Goal: Answer question/provide support: Share knowledge or assist other users

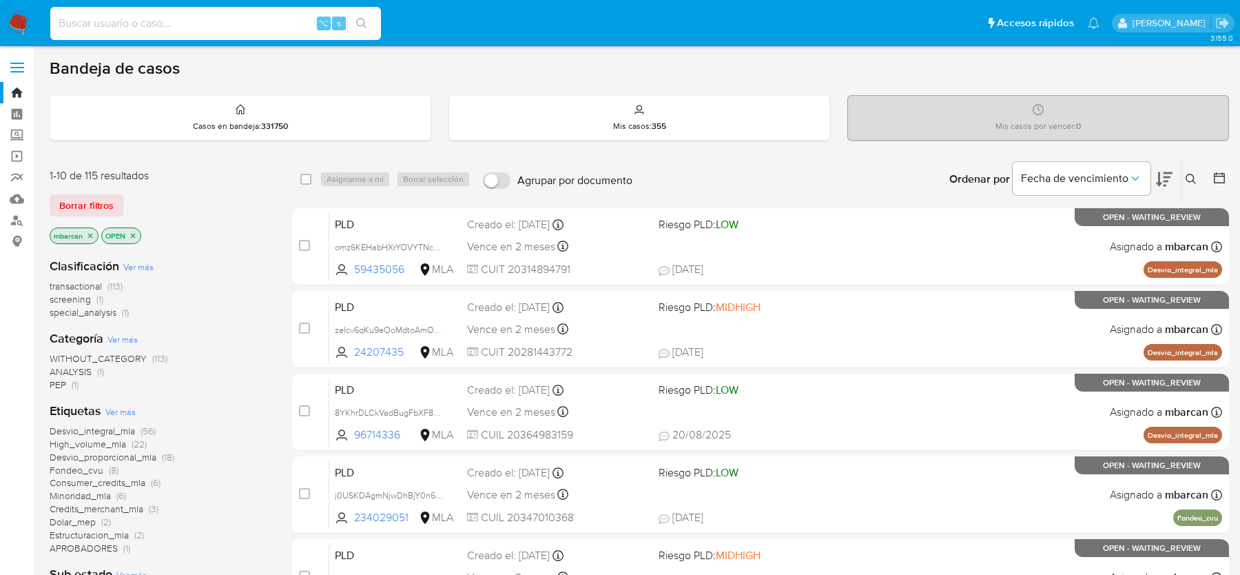
click at [132, 20] on input at bounding box center [215, 23] width 331 height 18
paste input "7OjgIfdodiEOjGPS6N3EQIfI"
type input "7OjgIfdodiEOjGPS6N3EQIfI"
click at [273, 27] on input at bounding box center [215, 23] width 331 height 18
paste input "7OjgIfdodiEOjGPS6N3EQIfI"
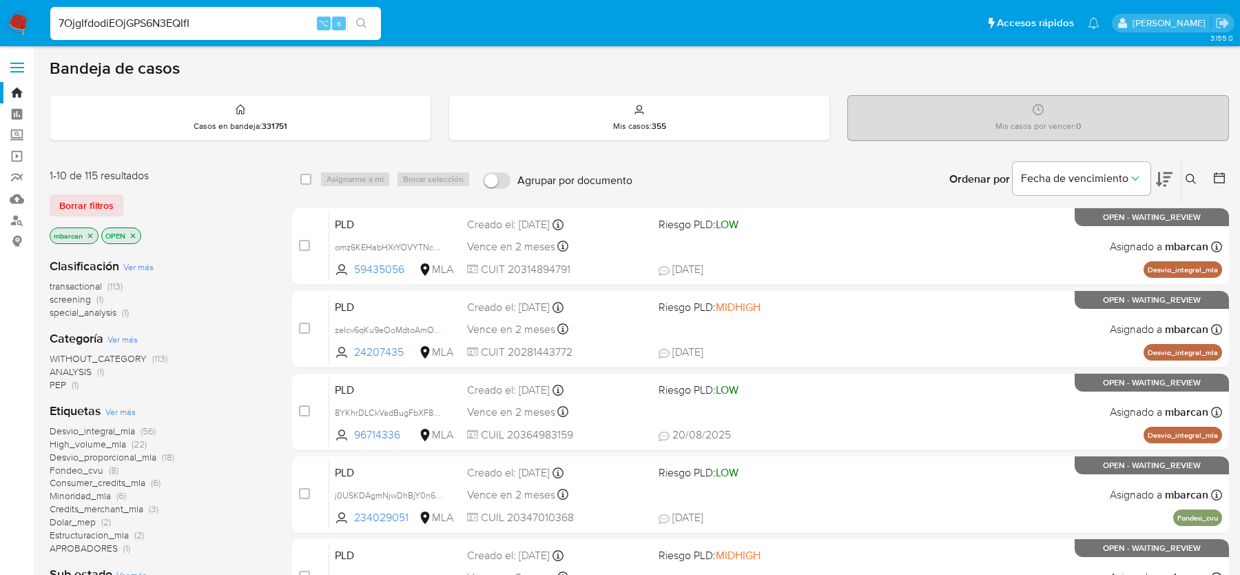
type input "7OjgIfdodiEOjGPS6N3EQIfI"
click at [1188, 178] on icon at bounding box center [1191, 179] width 11 height 11
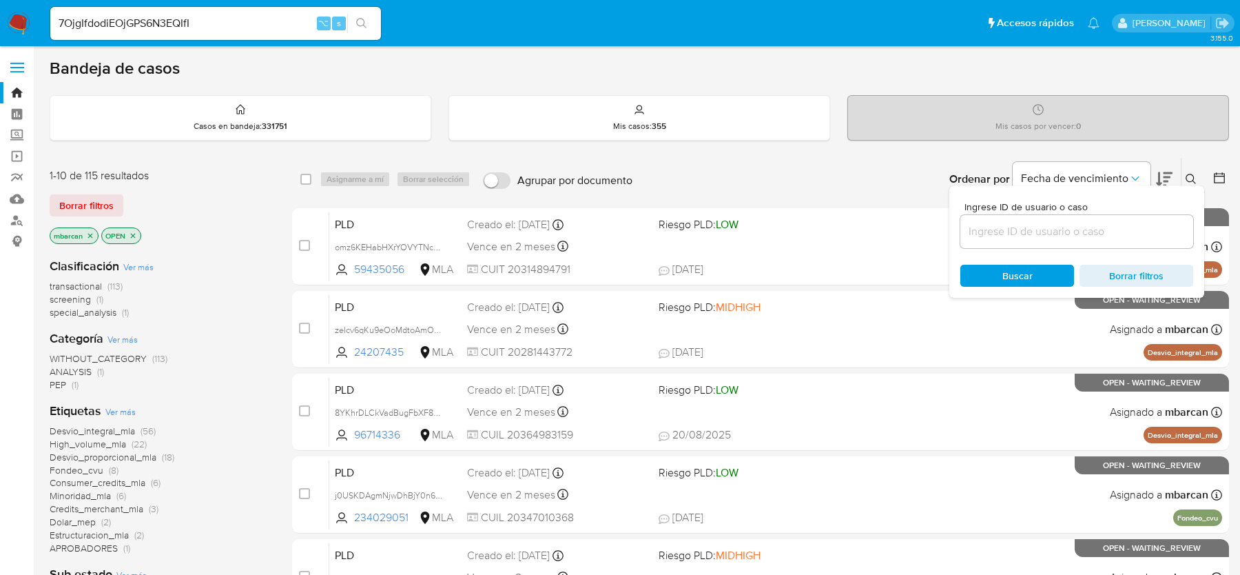
click at [1052, 238] on input at bounding box center [1077, 232] width 233 height 18
type input "7OjgIfdodiEOjGPS6N3EQIfI"
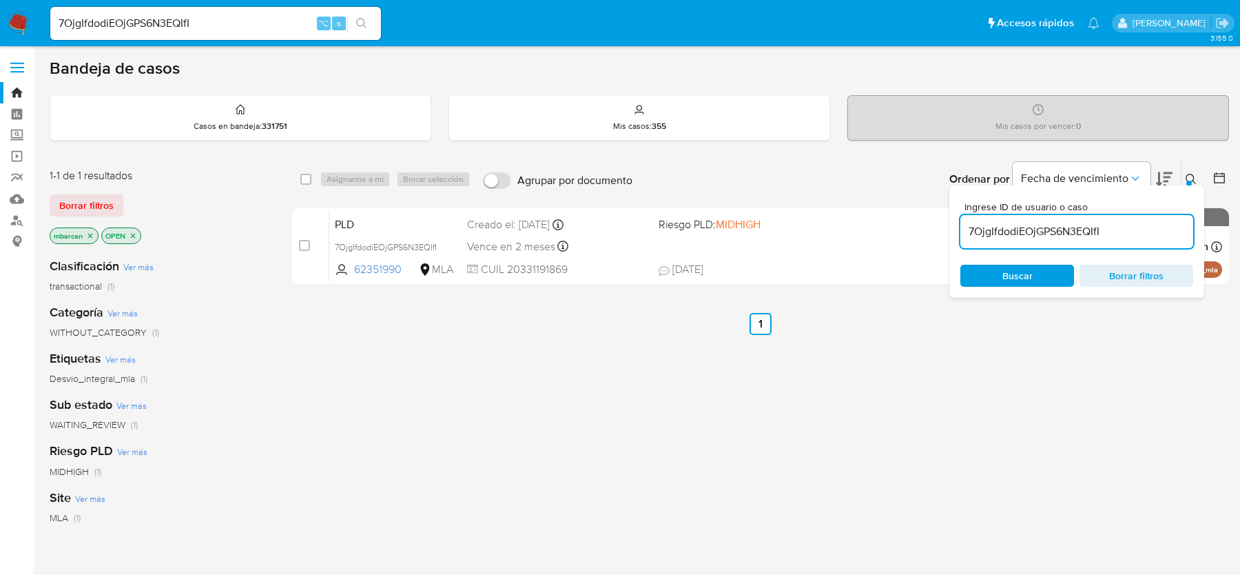
click at [1191, 176] on icon at bounding box center [1191, 179] width 11 height 11
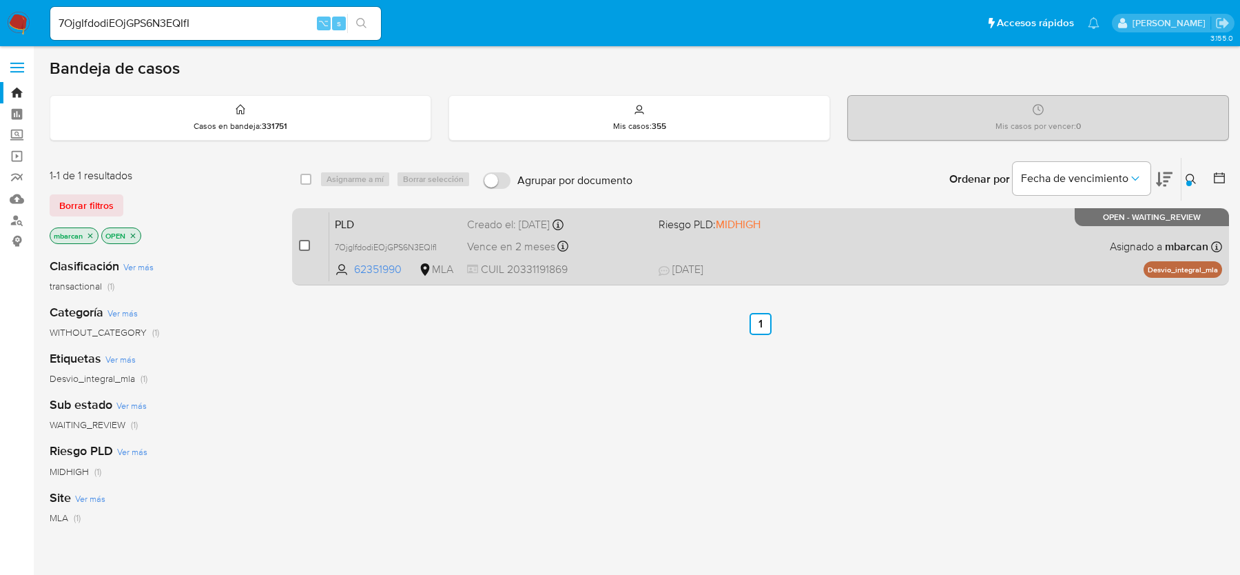
click at [300, 240] on input "checkbox" at bounding box center [304, 245] width 11 height 11
checkbox input "true"
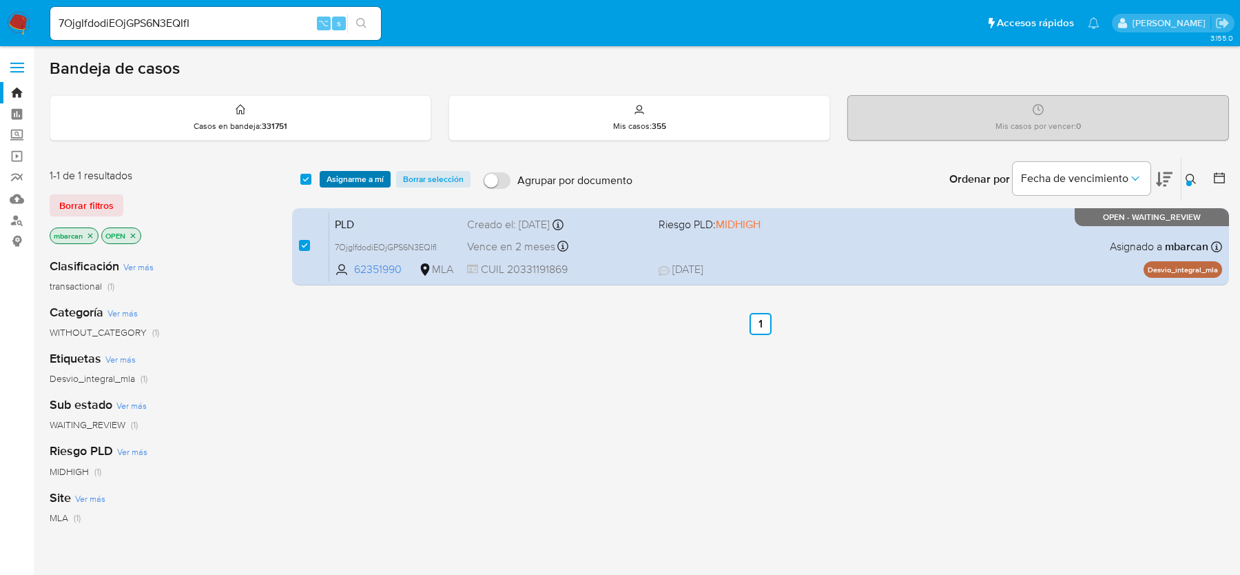
click at [352, 183] on span "Asignarme a mí" at bounding box center [355, 179] width 57 height 14
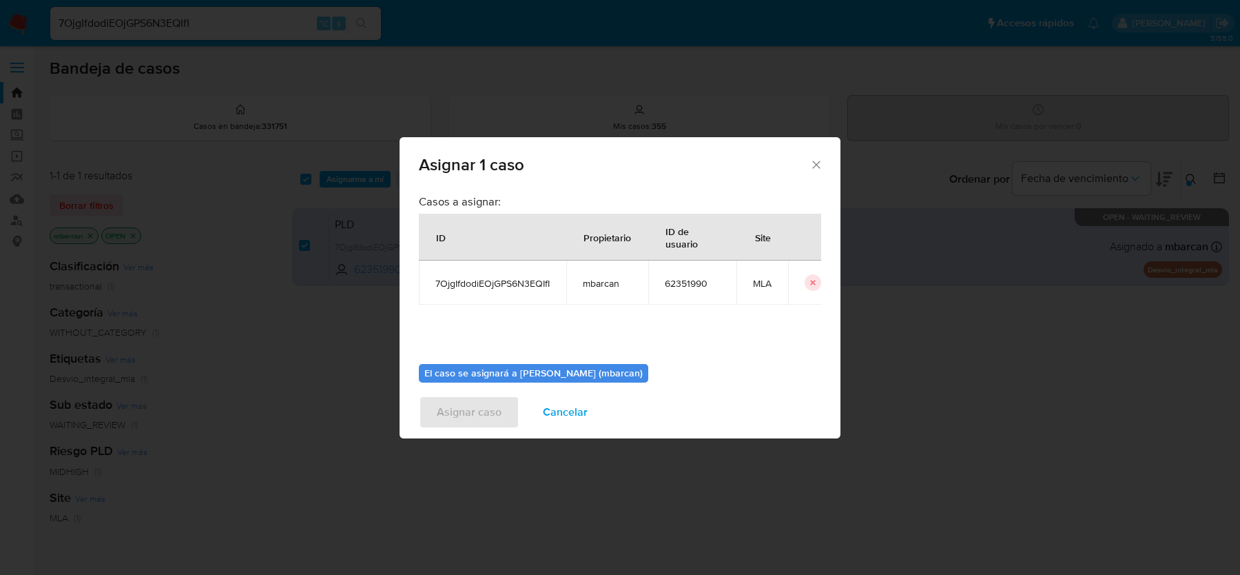
scroll to position [70, 0]
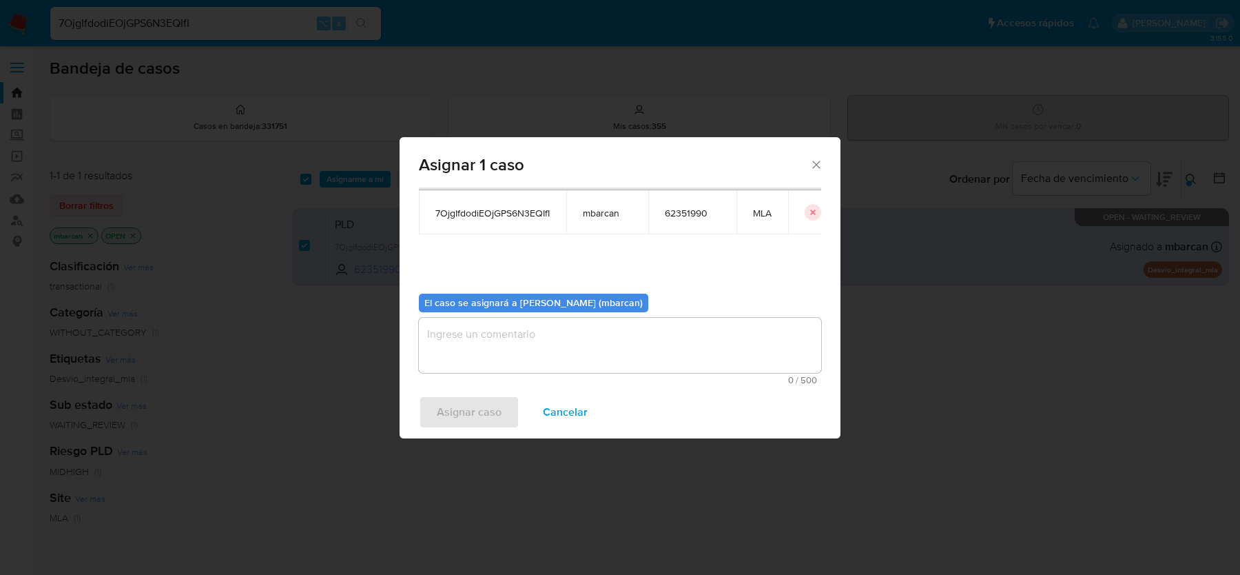
click at [569, 336] on textarea "assign-modal" at bounding box center [620, 345] width 402 height 55
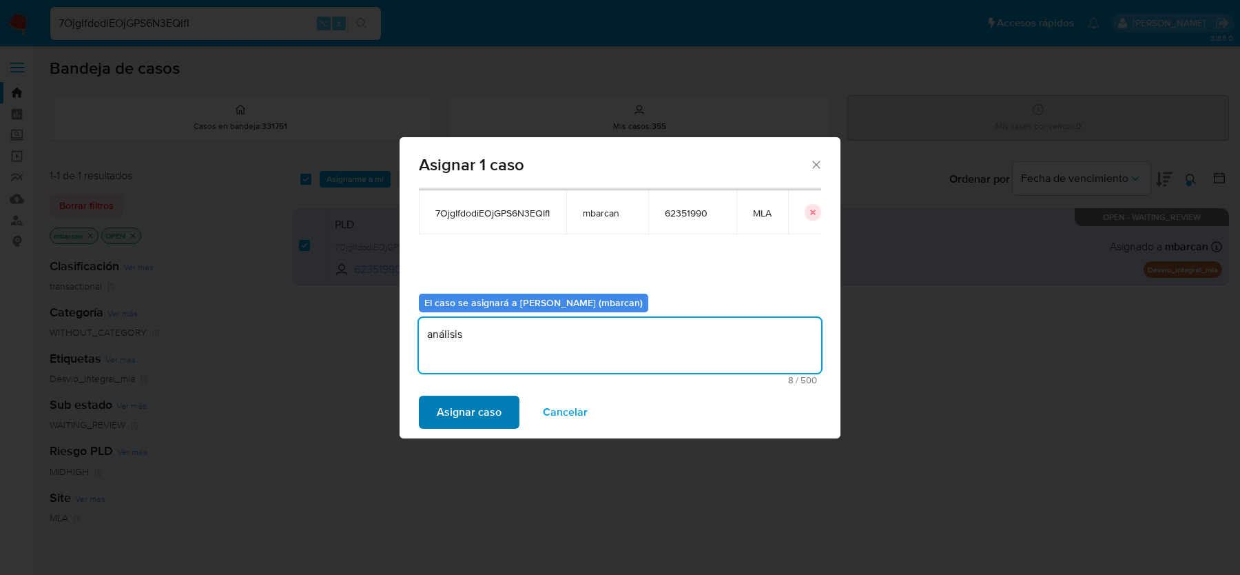
type textarea "análisis"
click at [478, 407] on span "Asignar caso" at bounding box center [469, 412] width 65 height 30
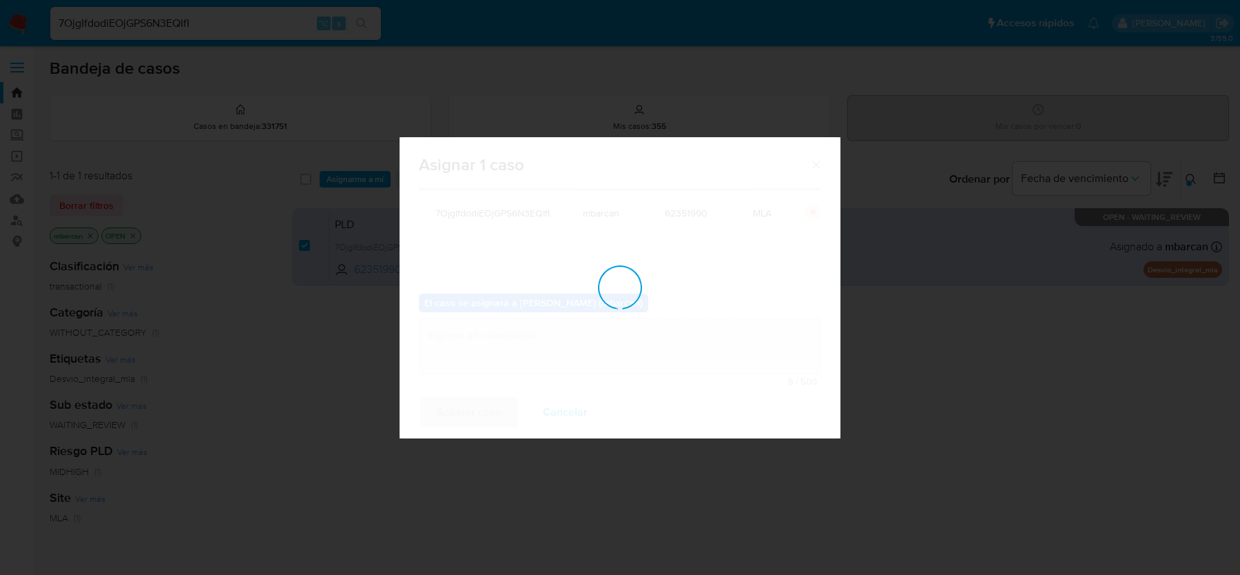
checkbox input "false"
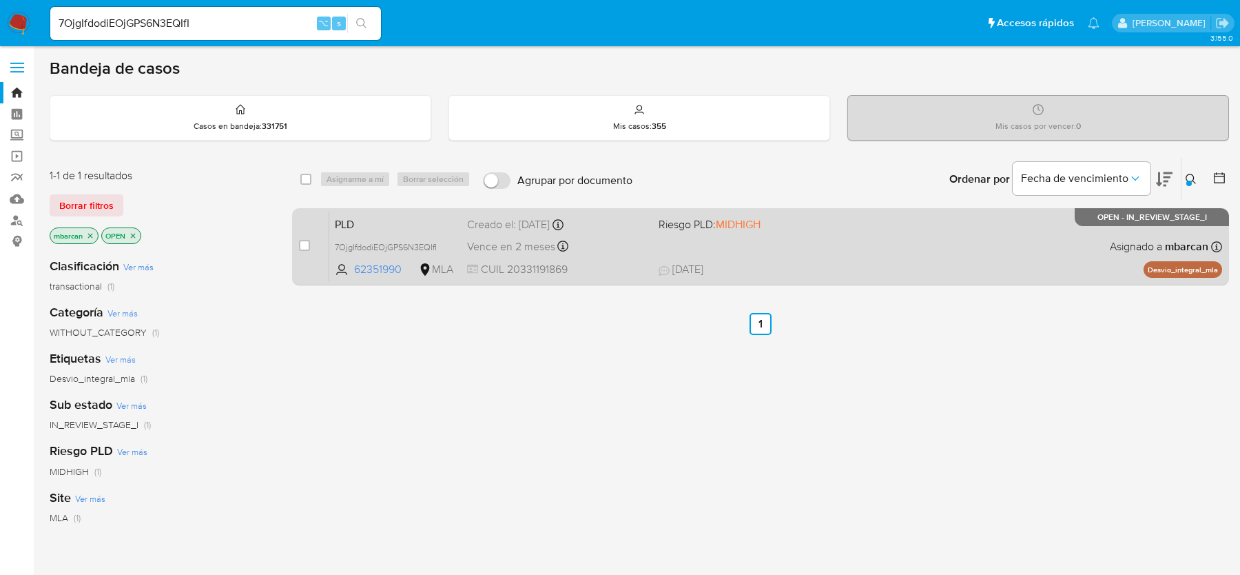
click at [405, 214] on span "PLD" at bounding box center [395, 223] width 121 height 18
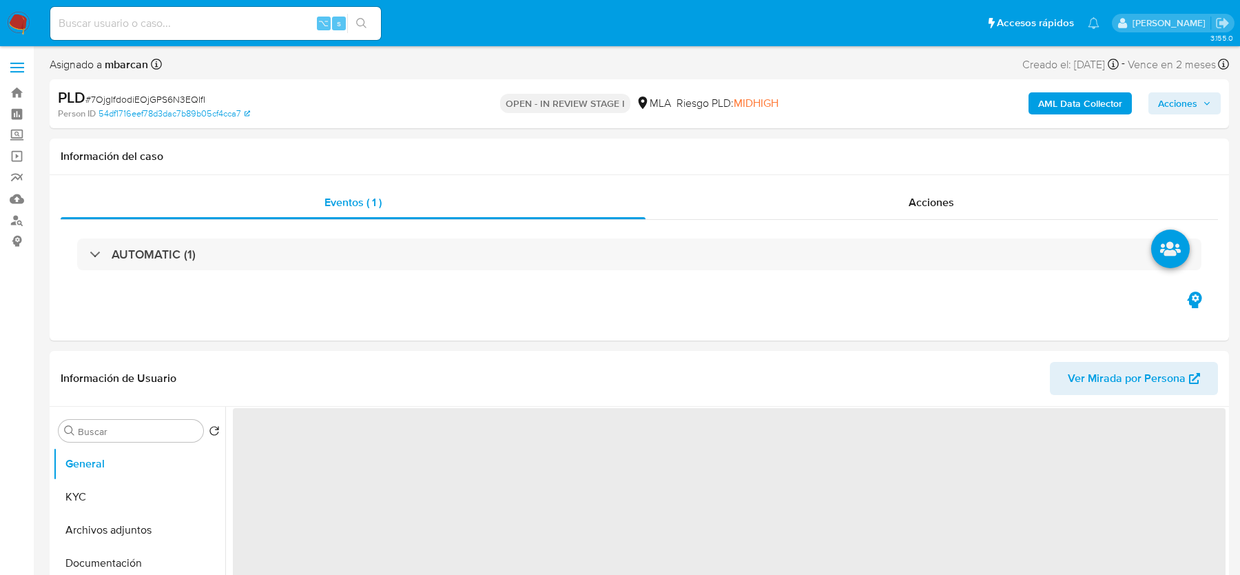
click at [191, 104] on span "# 7OjgIfdodiEOjGPS6N3EQIfI" at bounding box center [145, 99] width 120 height 14
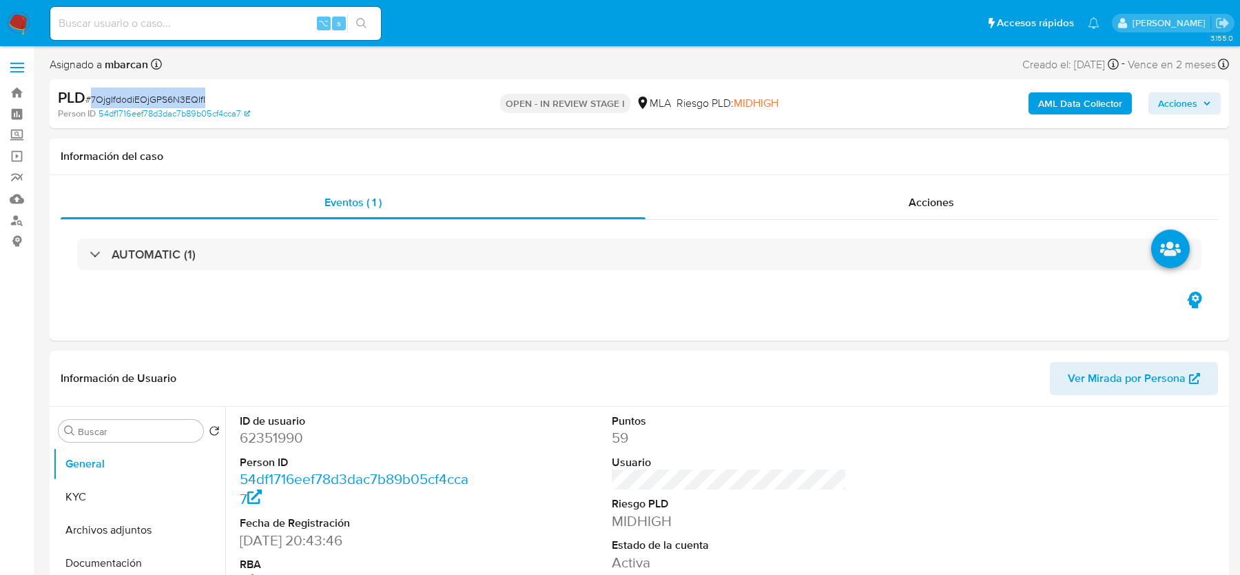
click at [191, 104] on span "# 7OjgIfdodiEOjGPS6N3EQIfI" at bounding box center [145, 99] width 120 height 14
copy span "7OjgIfdodiEOjGPS6N3EQIfI"
select select "10"
copy span "7OjgIfdodiEOjGPS6N3EQIfI"
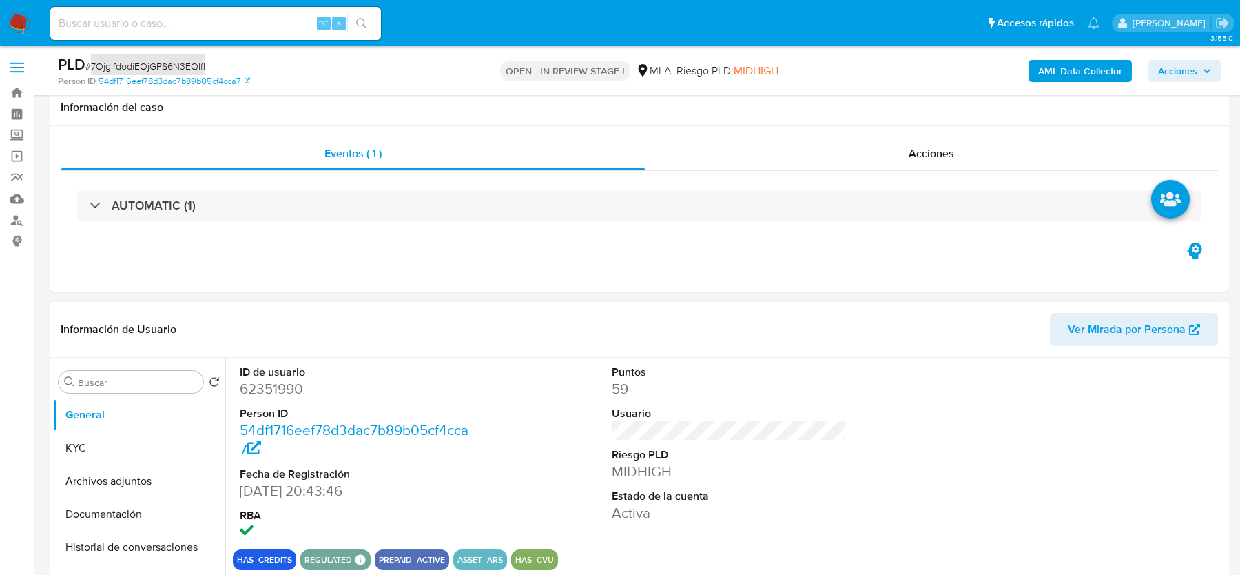
scroll to position [266, 0]
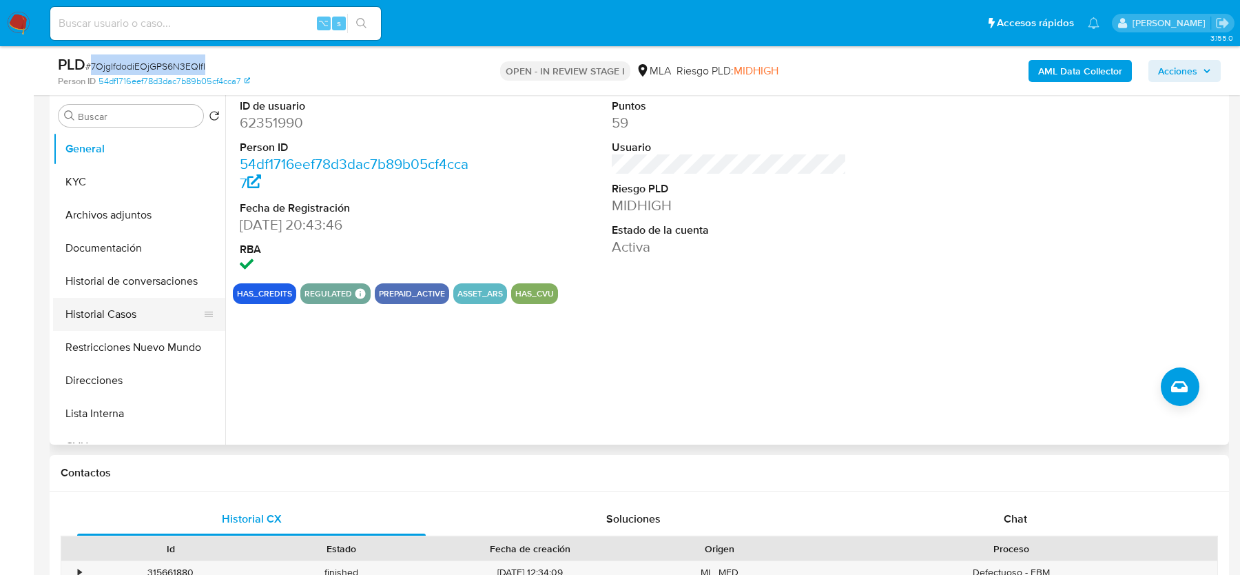
click at [131, 314] on button "Historial Casos" at bounding box center [133, 314] width 161 height 33
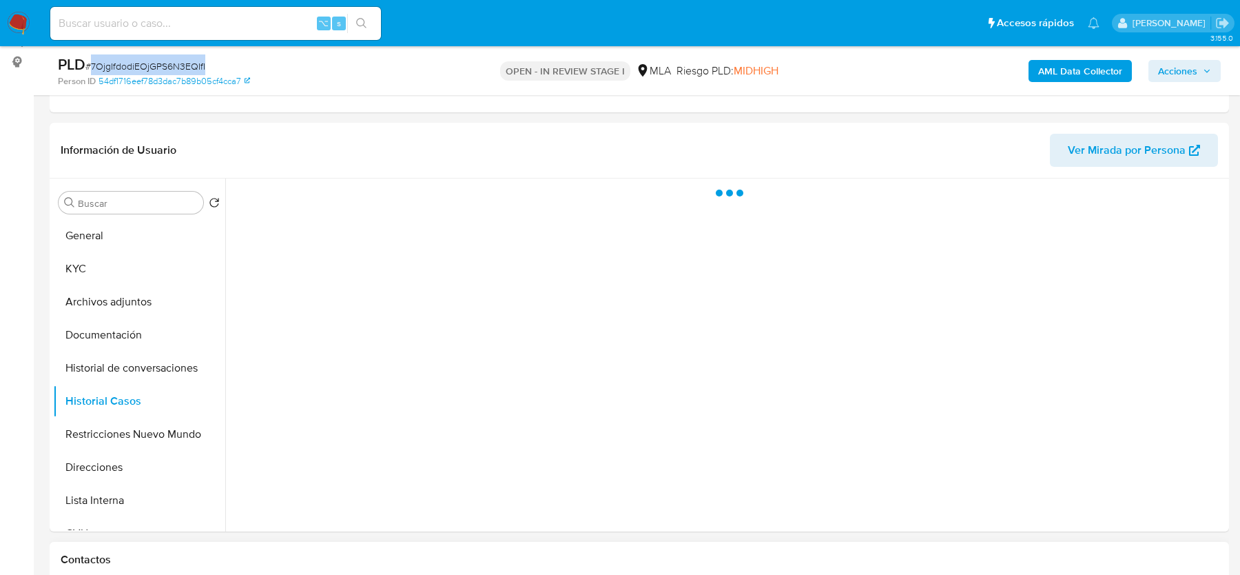
scroll to position [174, 0]
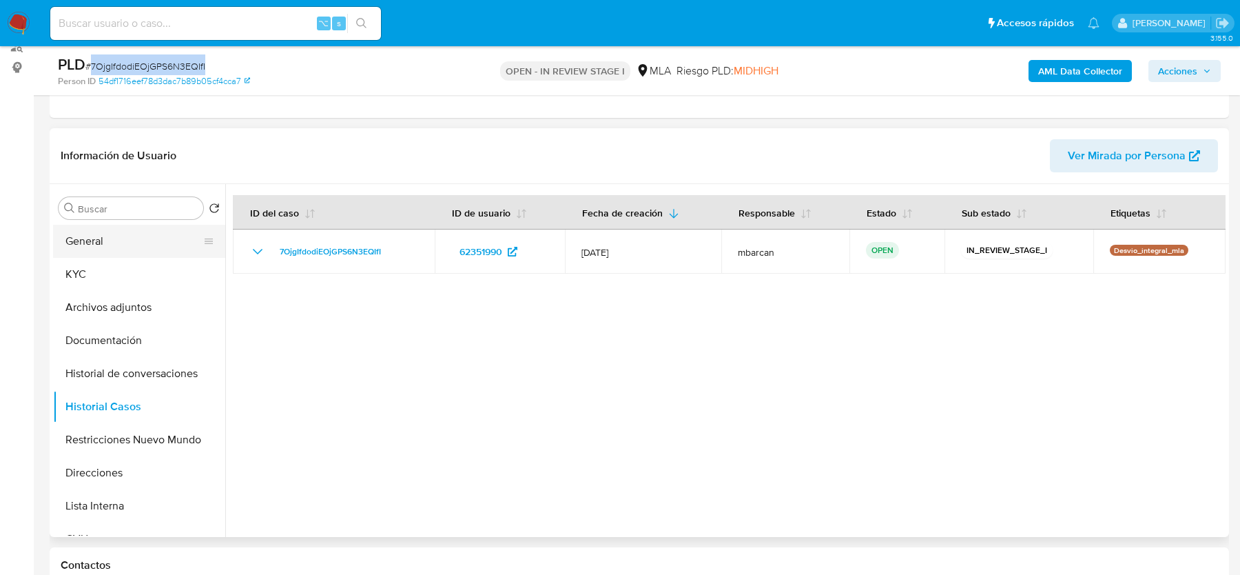
click at [168, 243] on button "General" at bounding box center [133, 241] width 161 height 33
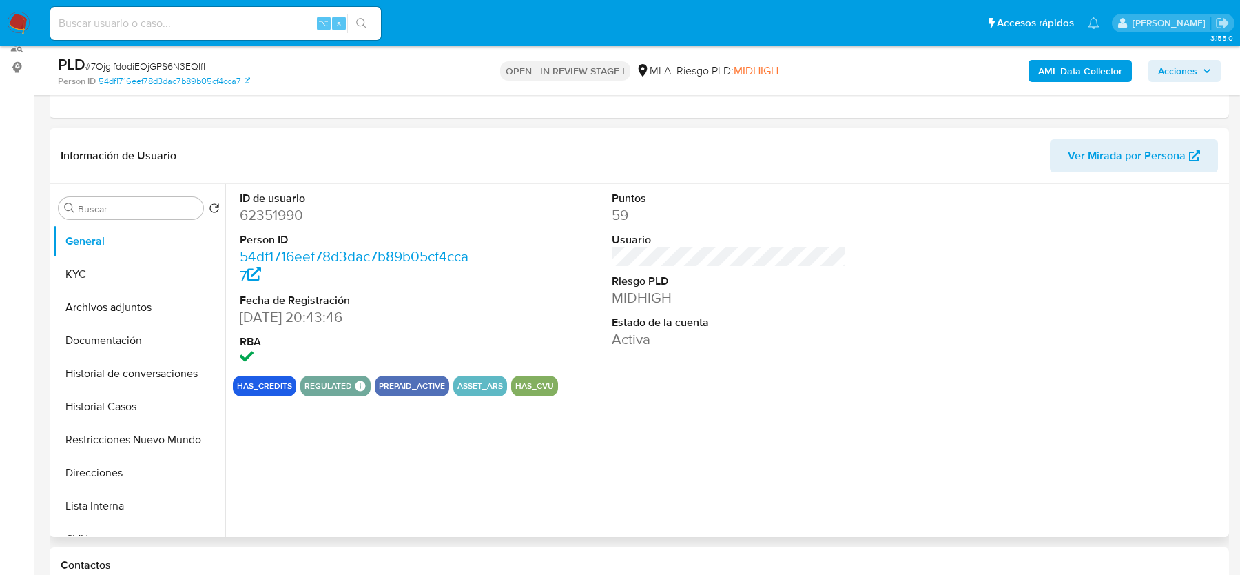
click at [287, 220] on dd "62351990" at bounding box center [357, 214] width 234 height 19
copy dd "62351990"
click at [1078, 72] on b "AML Data Collector" at bounding box center [1081, 71] width 84 height 22
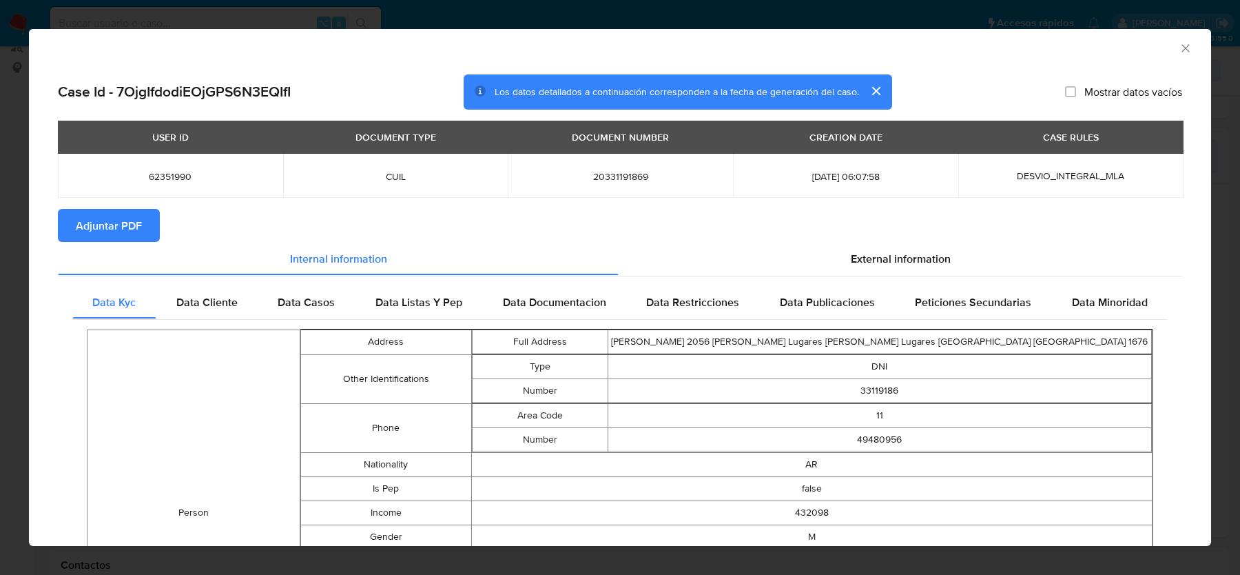
click at [946, 240] on section "Adjuntar PDF" at bounding box center [620, 225] width 1125 height 33
click at [928, 265] on span "External information" at bounding box center [901, 258] width 100 height 16
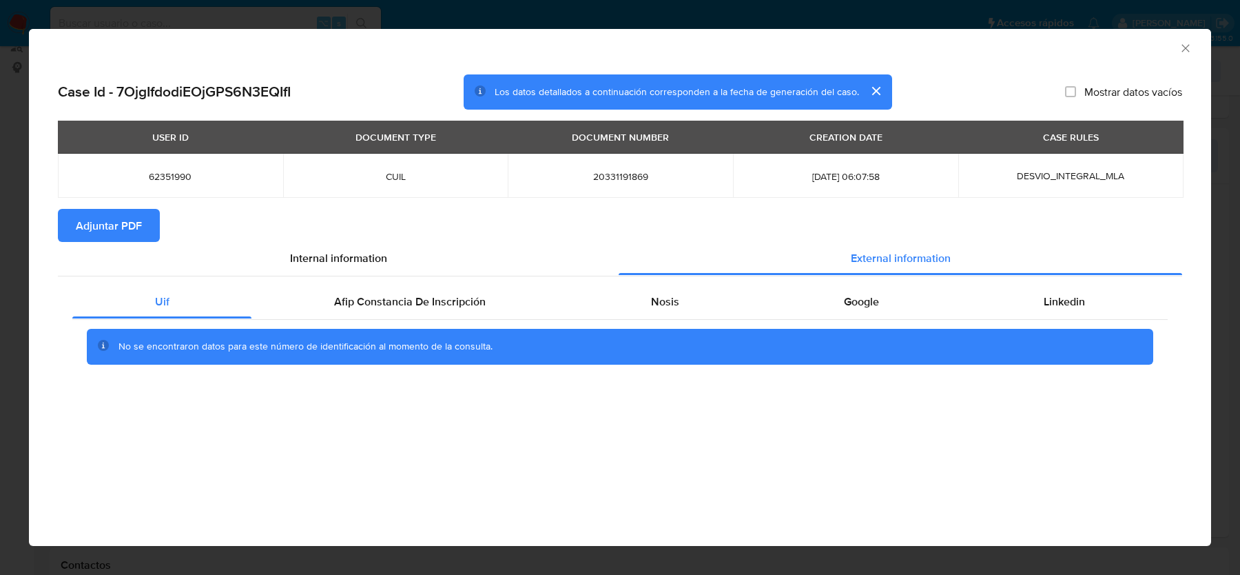
click at [358, 340] on span "No se encontraron datos para este número de identificación al momento de la con…" at bounding box center [306, 346] width 374 height 14
click at [366, 329] on div "No se encontraron datos para este número de identificación al momento de la con…" at bounding box center [620, 347] width 1067 height 36
click at [409, 300] on span "Afip Constancia De Inscripción" at bounding box center [410, 302] width 152 height 16
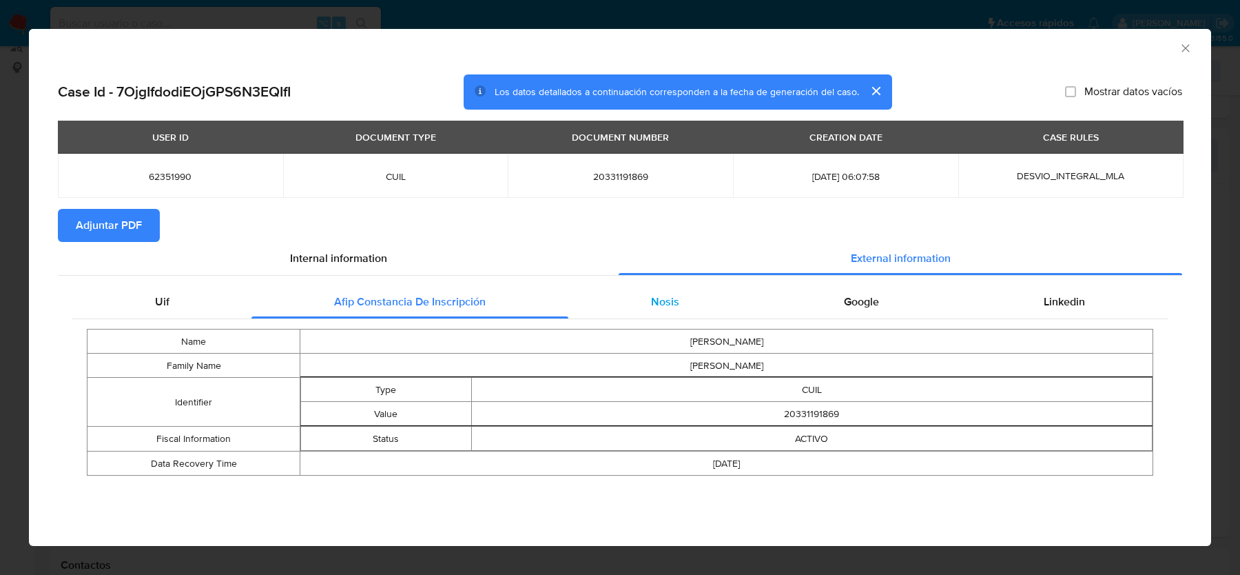
click at [660, 305] on span "Nosis" at bounding box center [665, 302] width 28 height 16
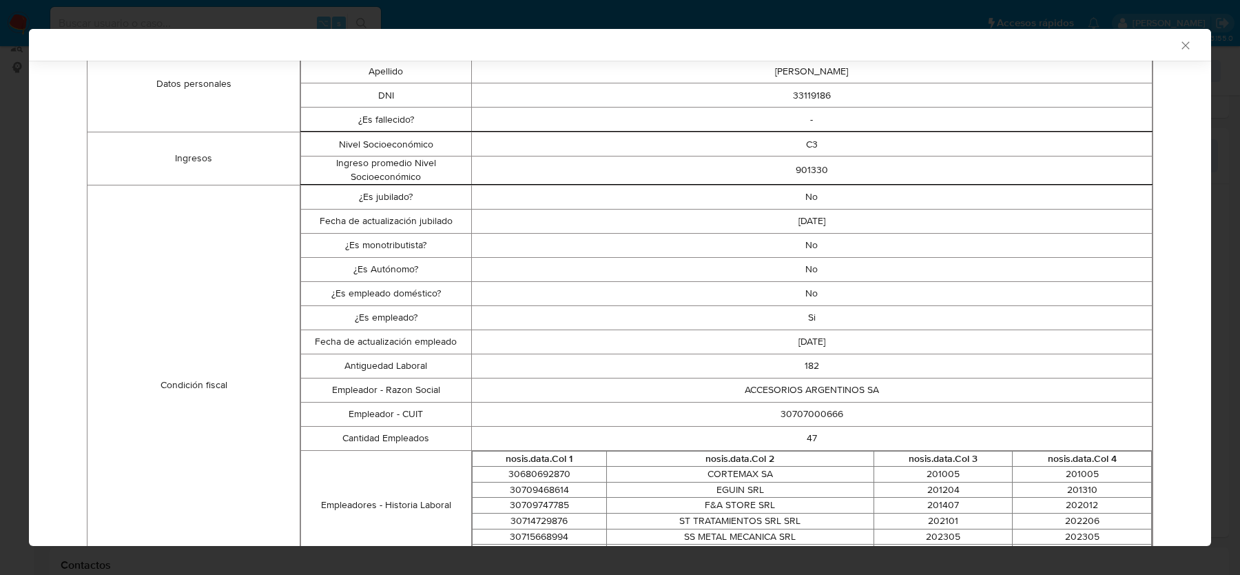
scroll to position [0, 0]
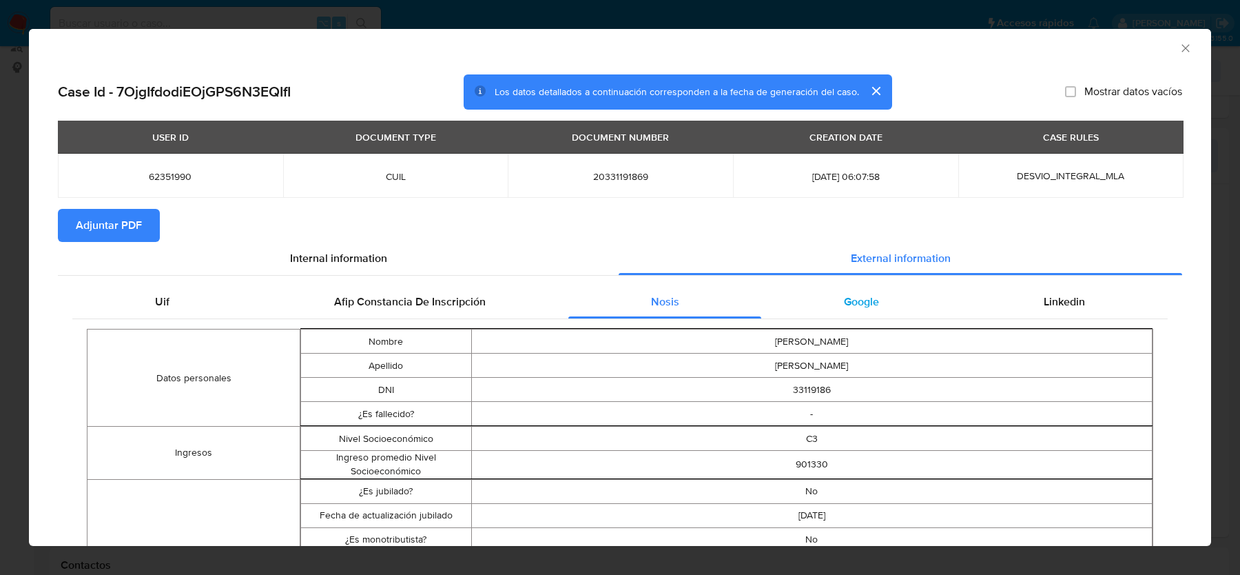
click at [850, 309] on span "Google" at bounding box center [861, 302] width 35 height 16
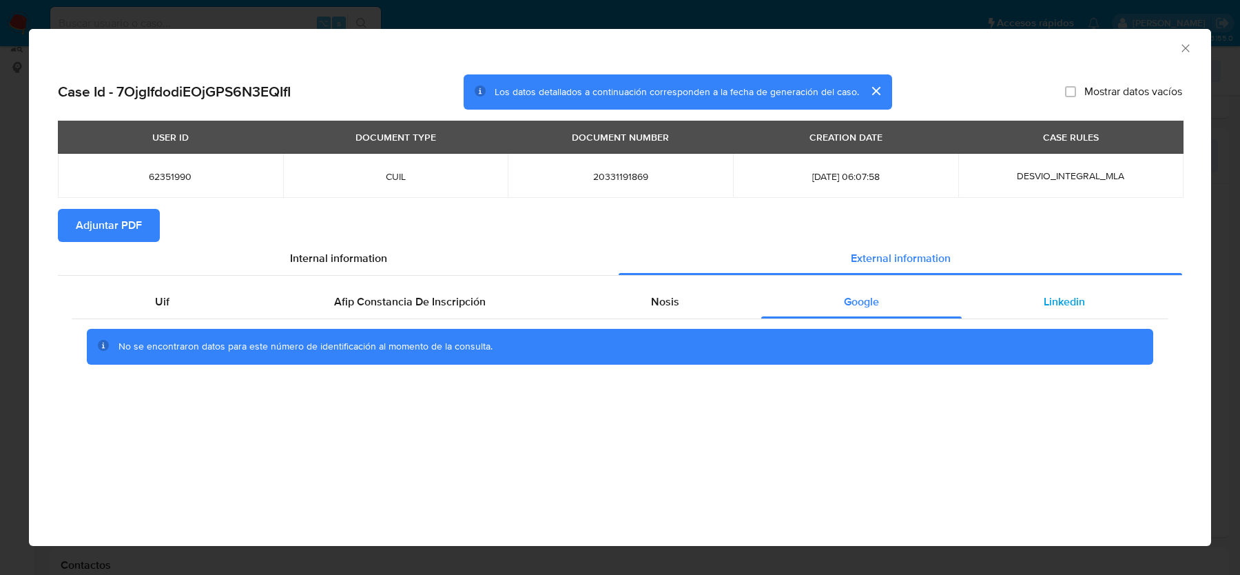
click at [1043, 309] on div "Linkedin" at bounding box center [1065, 301] width 206 height 33
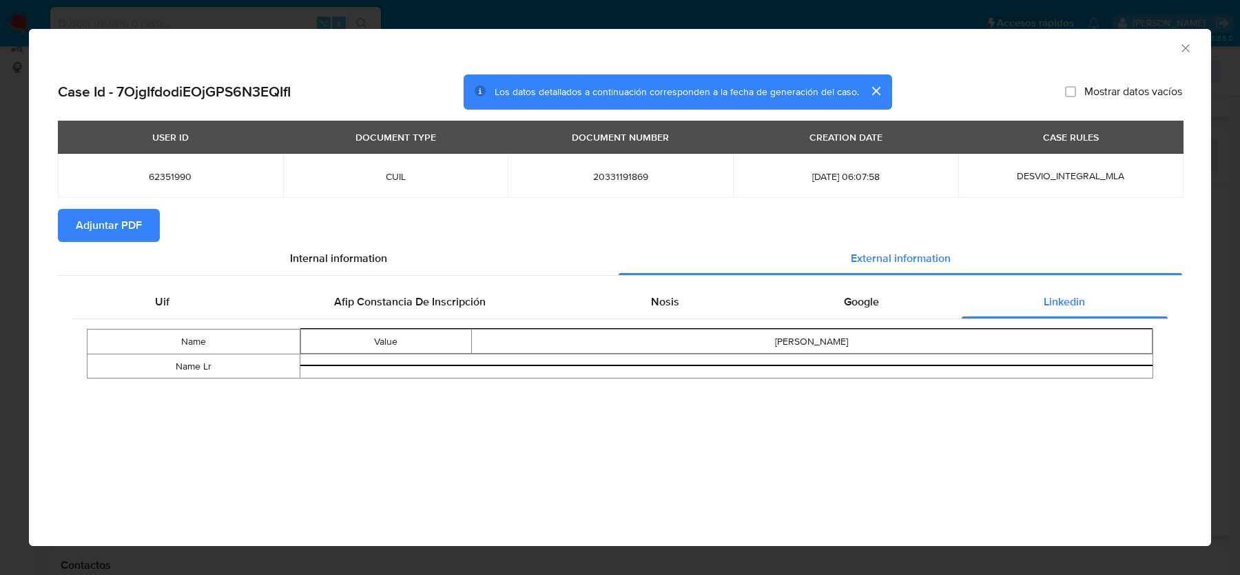
click at [755, 278] on div "Uif Afip Constancia De Inscripción Nosis Google Linkedin Name Value emmanuel ro…" at bounding box center [620, 337] width 1125 height 122
click at [693, 302] on div "Nosis" at bounding box center [665, 301] width 193 height 33
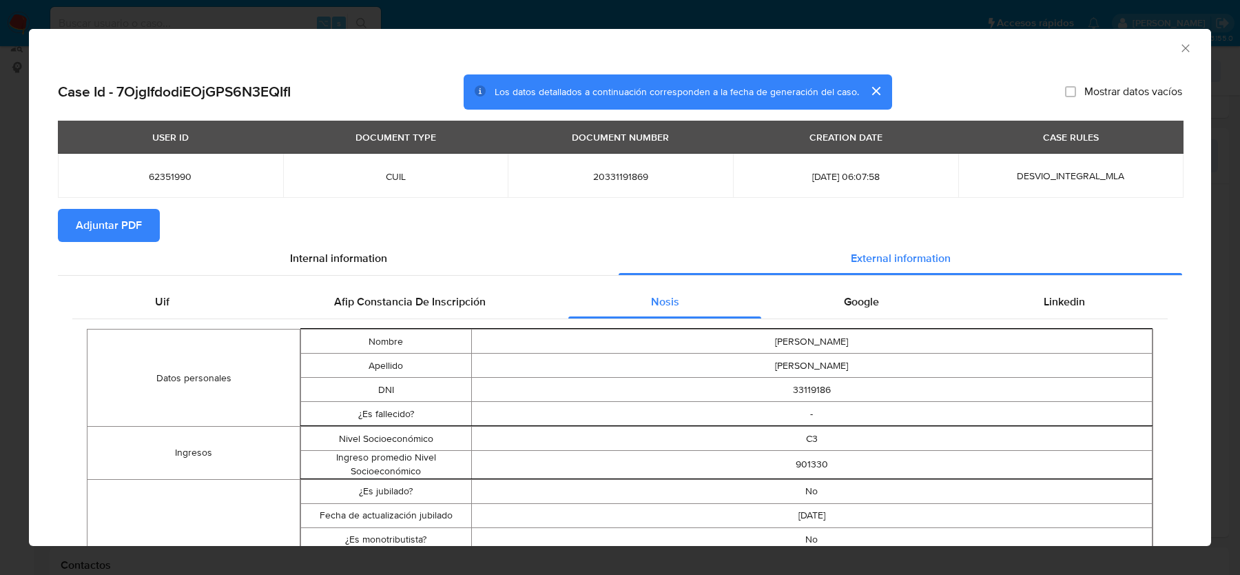
click at [1187, 54] on icon "Cerrar ventana" at bounding box center [1186, 48] width 14 height 14
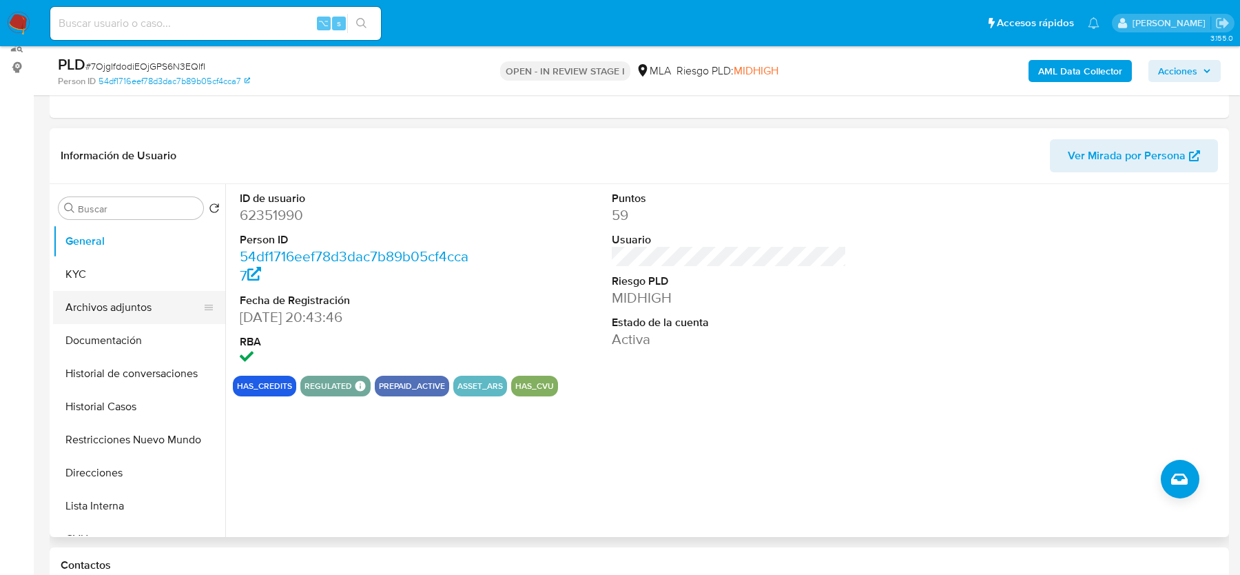
click at [122, 300] on button "Archivos adjuntos" at bounding box center [133, 307] width 161 height 33
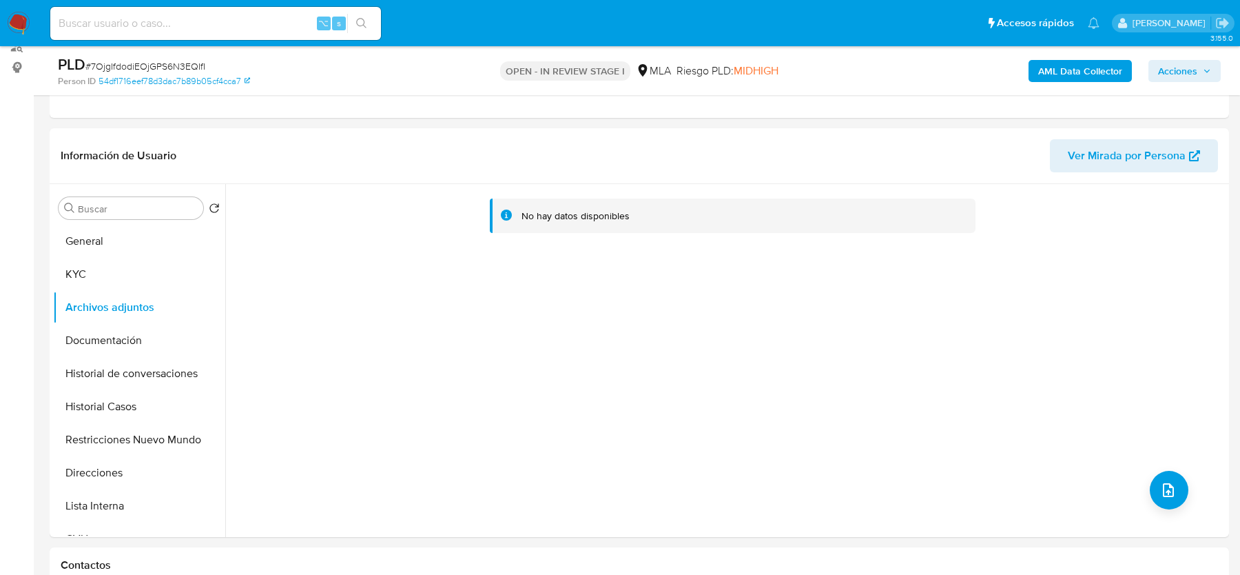
click at [1041, 61] on b "AML Data Collector" at bounding box center [1081, 71] width 84 height 22
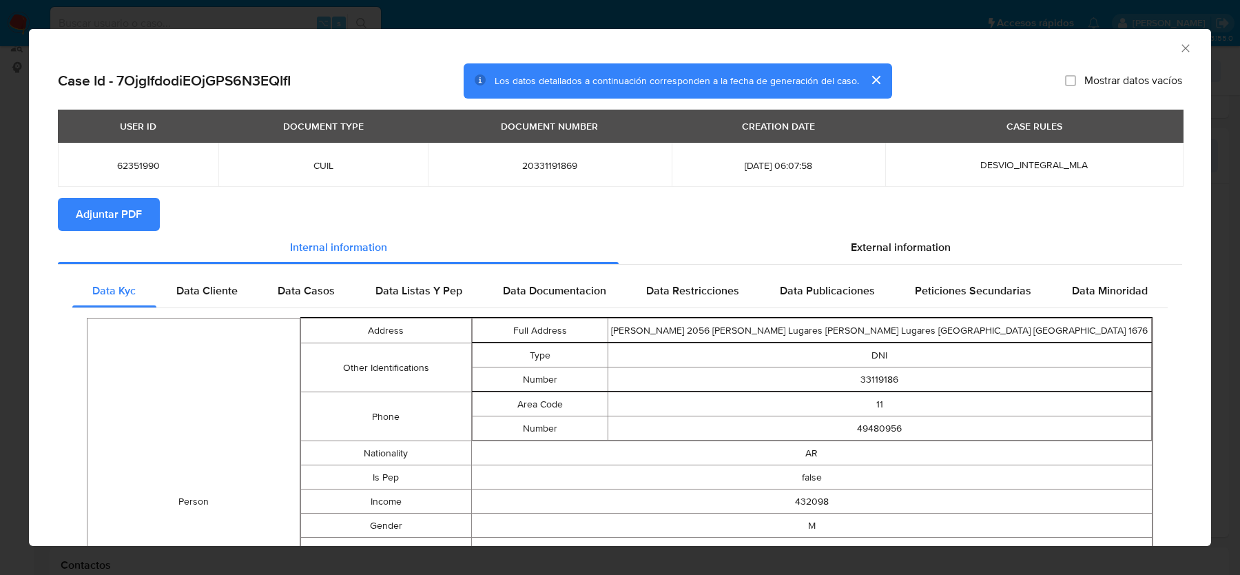
click at [84, 225] on span "Adjuntar PDF" at bounding box center [109, 214] width 66 height 30
click at [874, 255] on span "External information" at bounding box center [901, 247] width 100 height 16
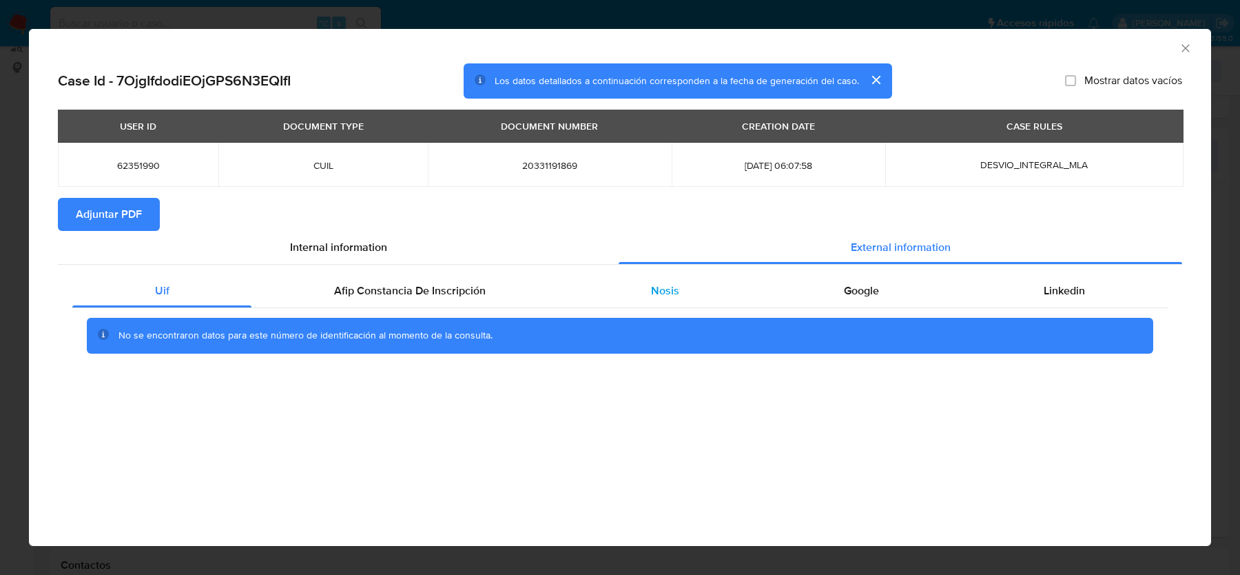
click at [685, 296] on div "Nosis" at bounding box center [665, 290] width 193 height 33
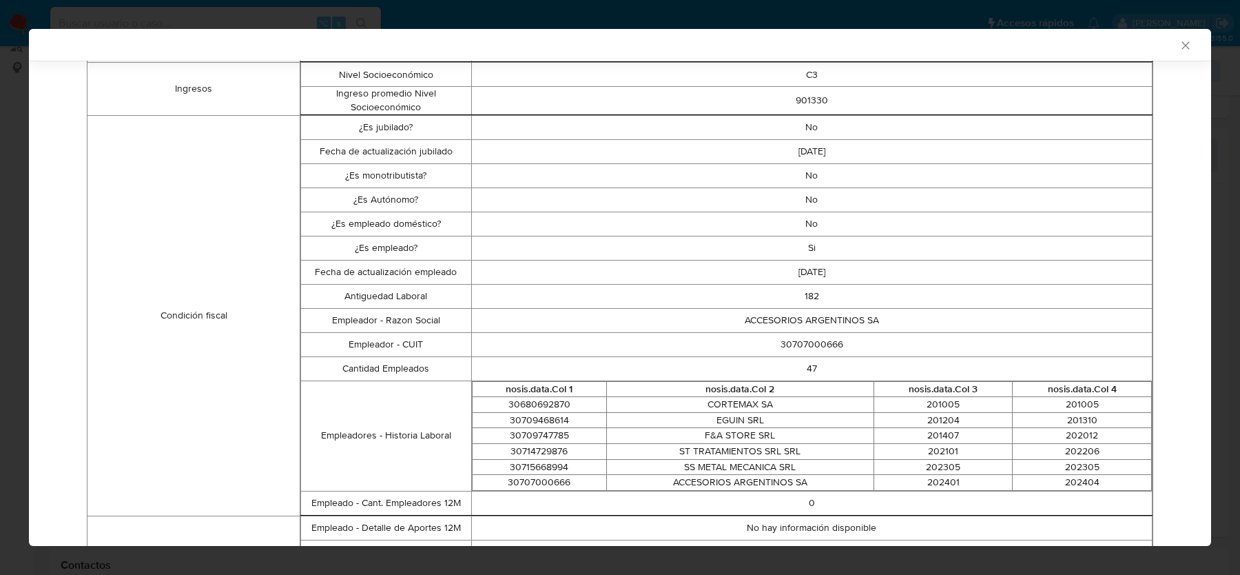
scroll to position [359, 0]
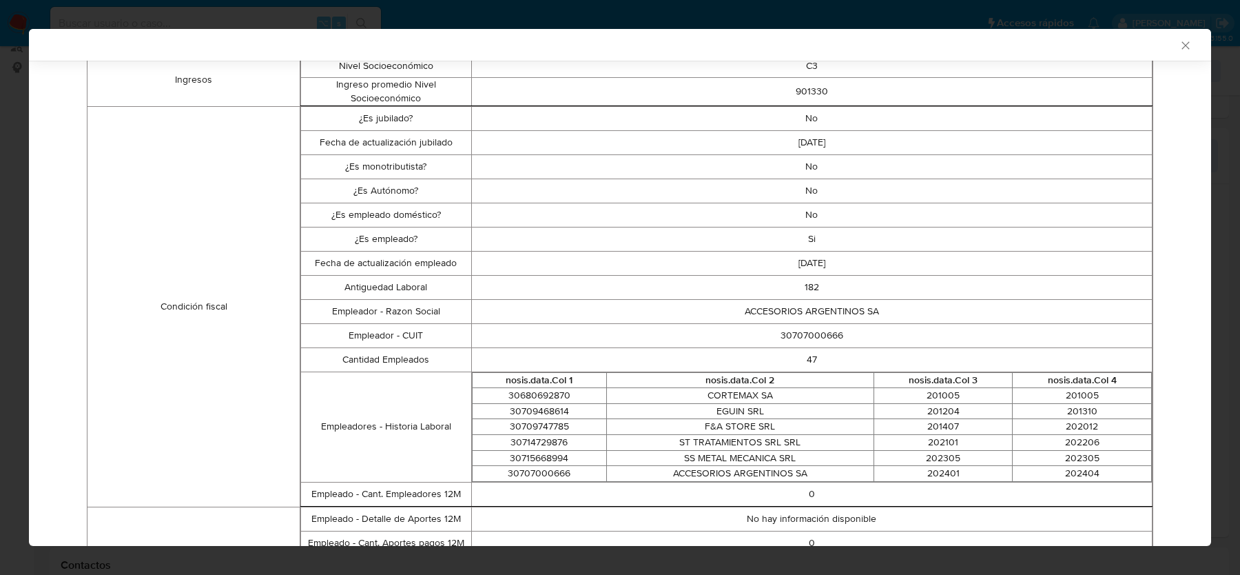
click at [822, 327] on td "30707000666" at bounding box center [812, 335] width 682 height 24
copy td "30707000666"
click at [1187, 41] on icon "Cerrar ventana" at bounding box center [1186, 46] width 14 height 14
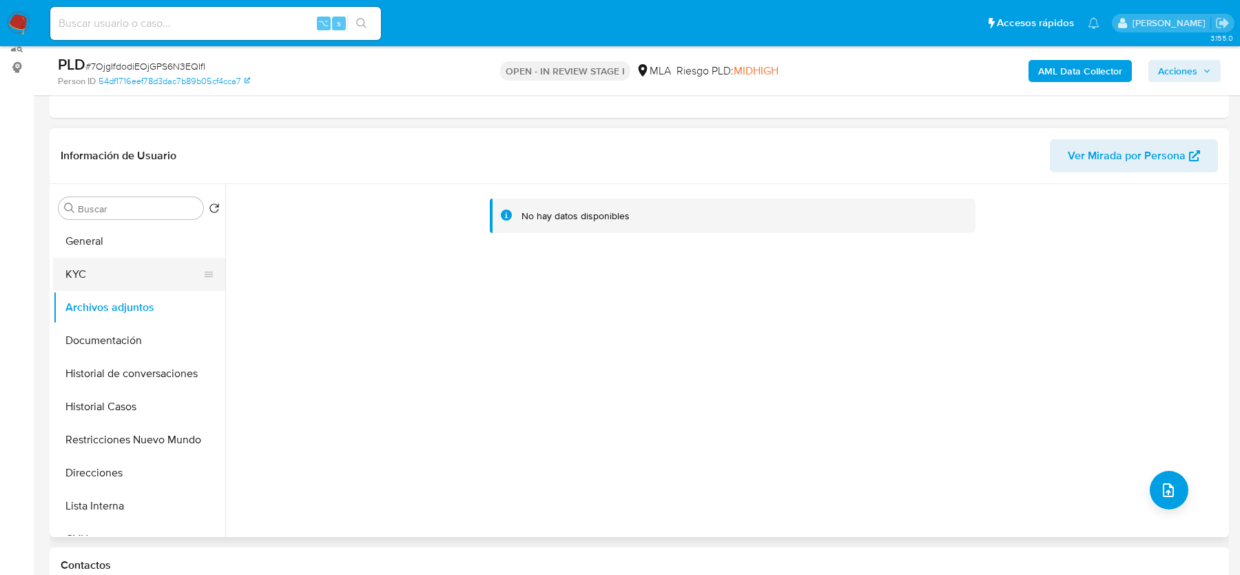
click at [135, 285] on button "KYC" at bounding box center [133, 274] width 161 height 33
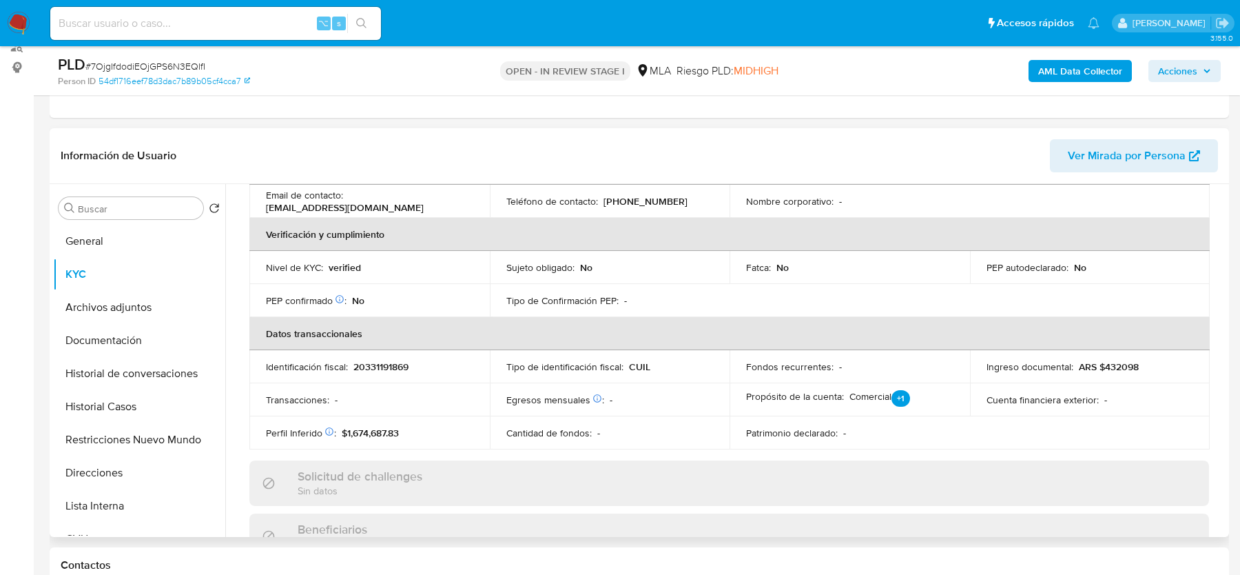
scroll to position [725, 0]
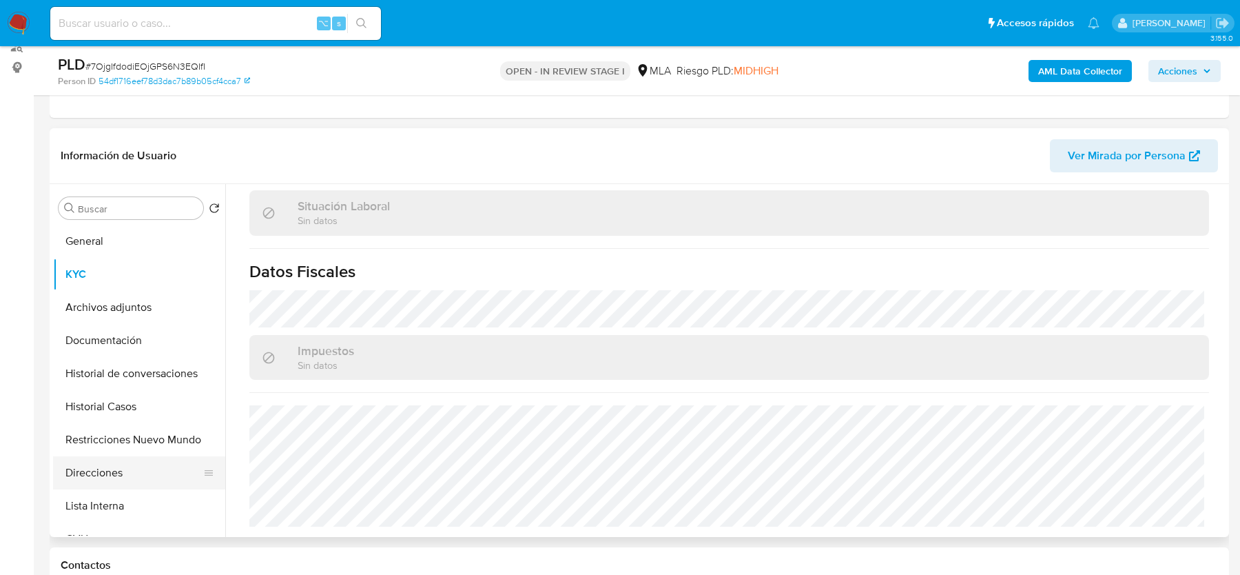
click at [147, 458] on button "Direcciones" at bounding box center [133, 472] width 161 height 33
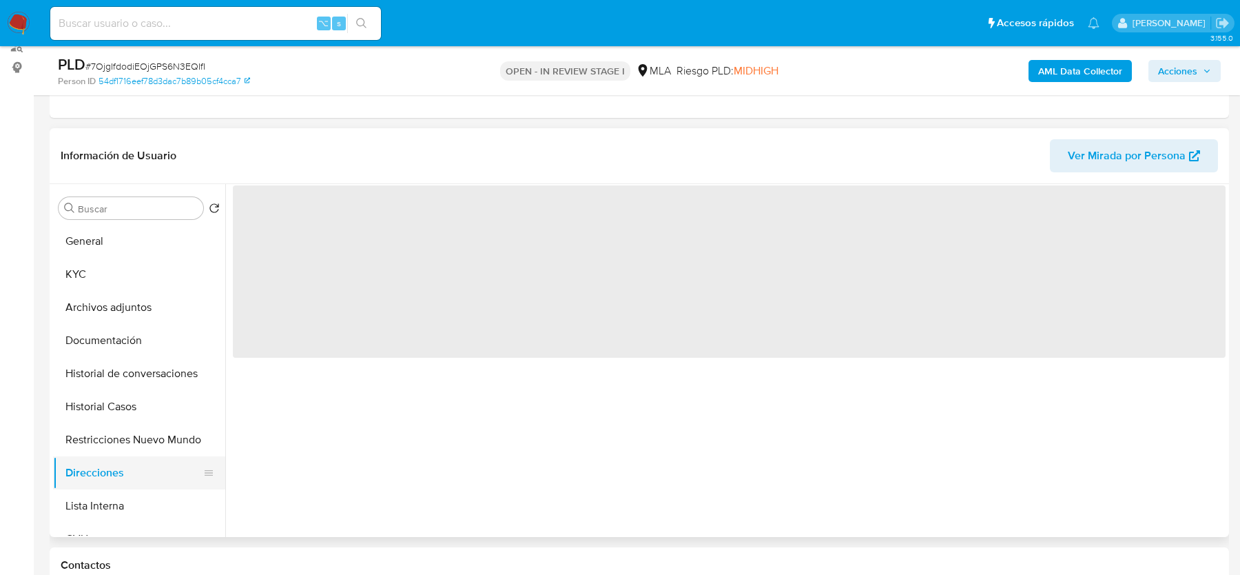
scroll to position [0, 0]
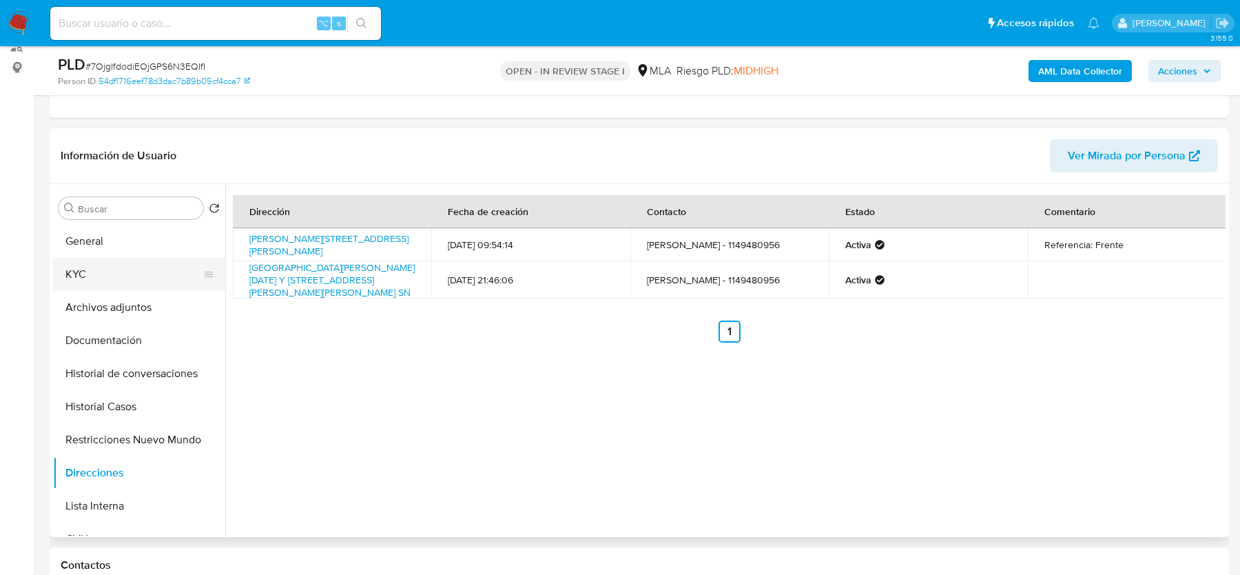
click at [103, 271] on button "KYC" at bounding box center [133, 274] width 161 height 33
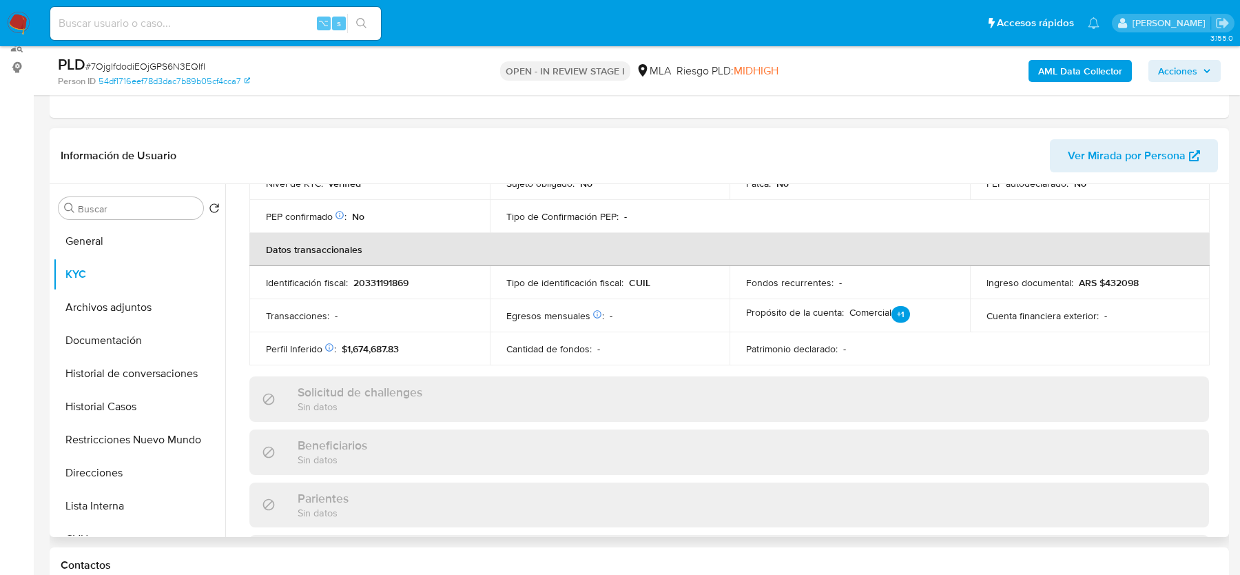
scroll to position [725, 0]
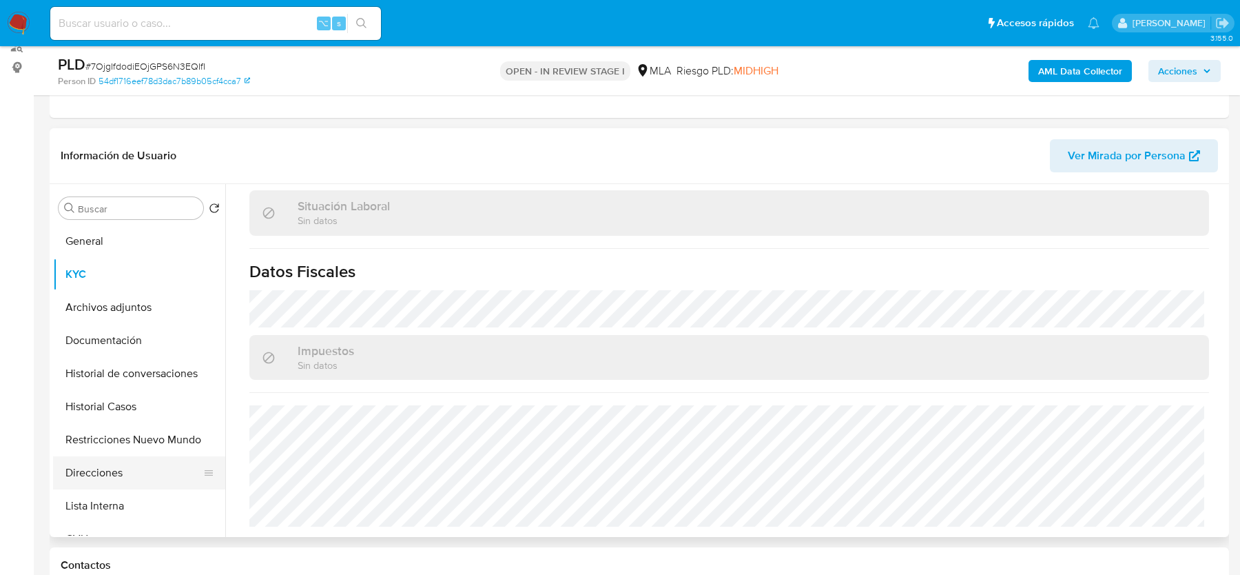
click at [153, 464] on button "Direcciones" at bounding box center [133, 472] width 161 height 33
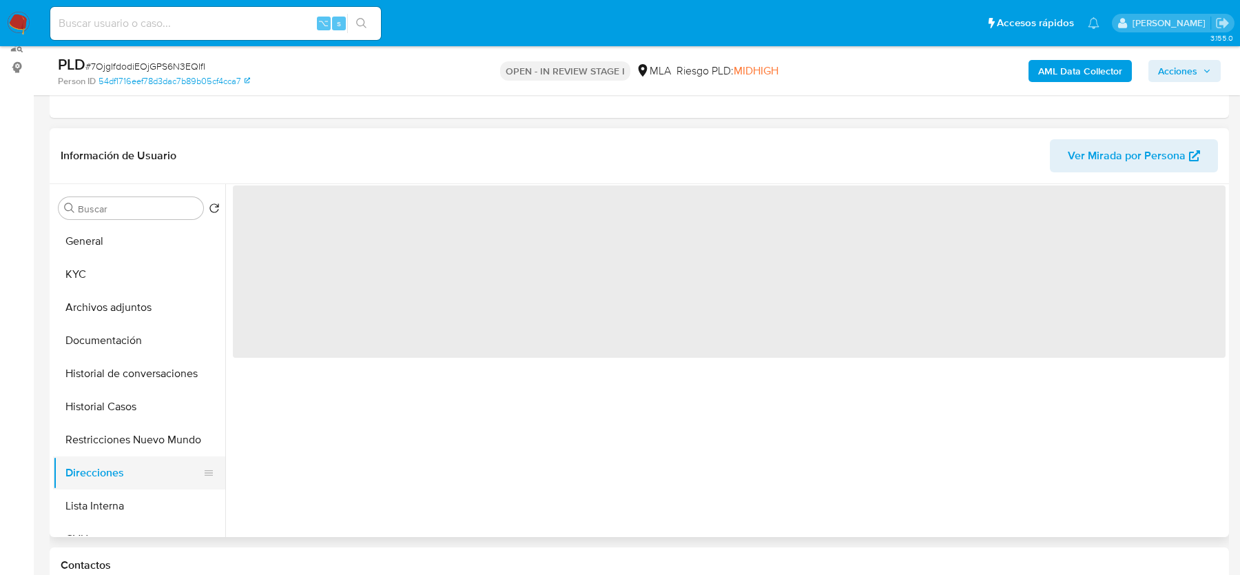
scroll to position [0, 0]
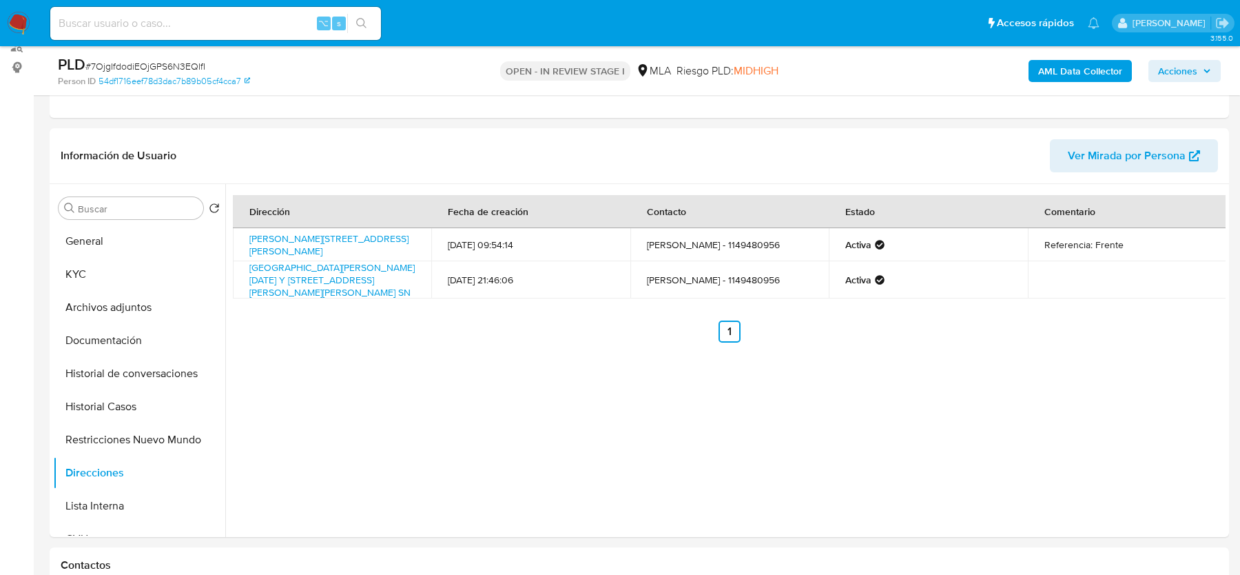
click at [70, 277] on button "KYC" at bounding box center [133, 274] width 161 height 33
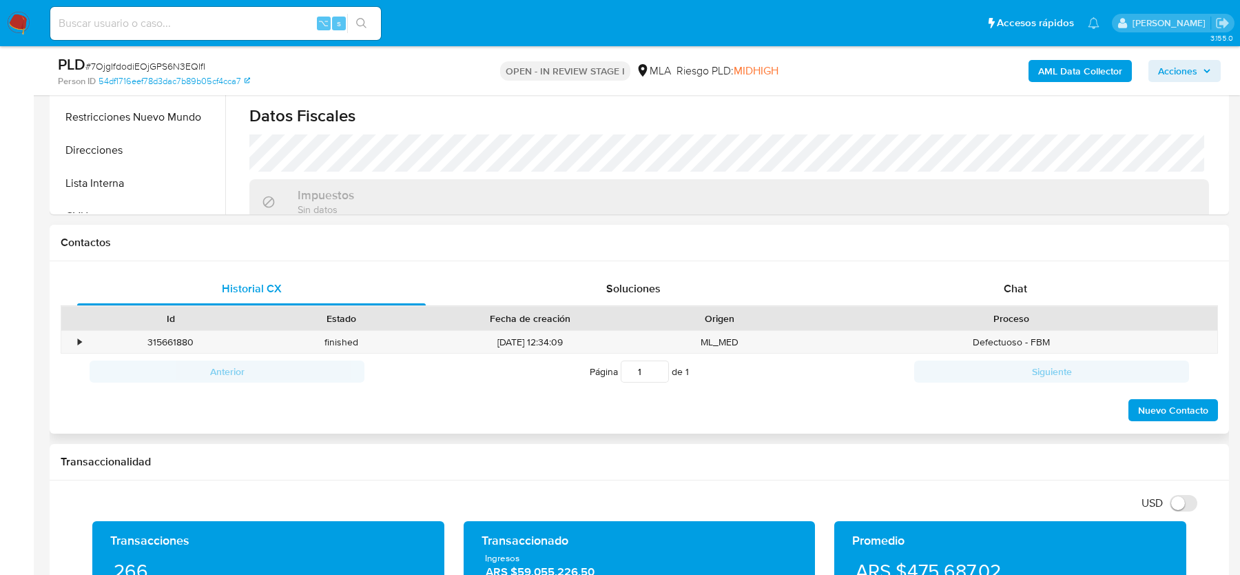
scroll to position [522, 0]
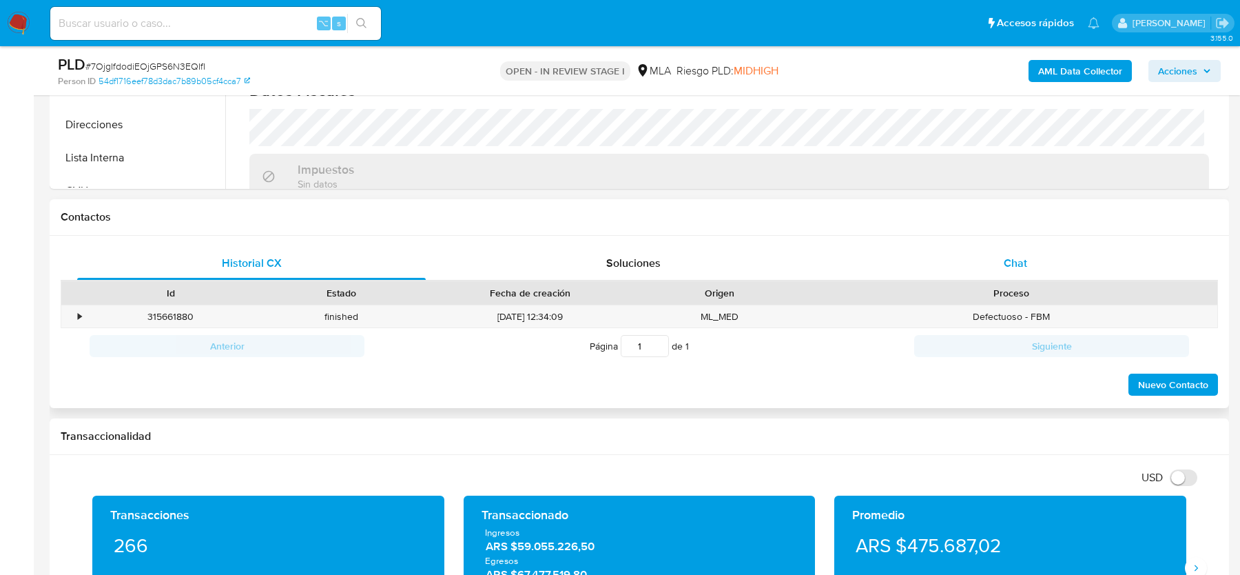
click at [1014, 263] on span "Chat" at bounding box center [1015, 263] width 23 height 16
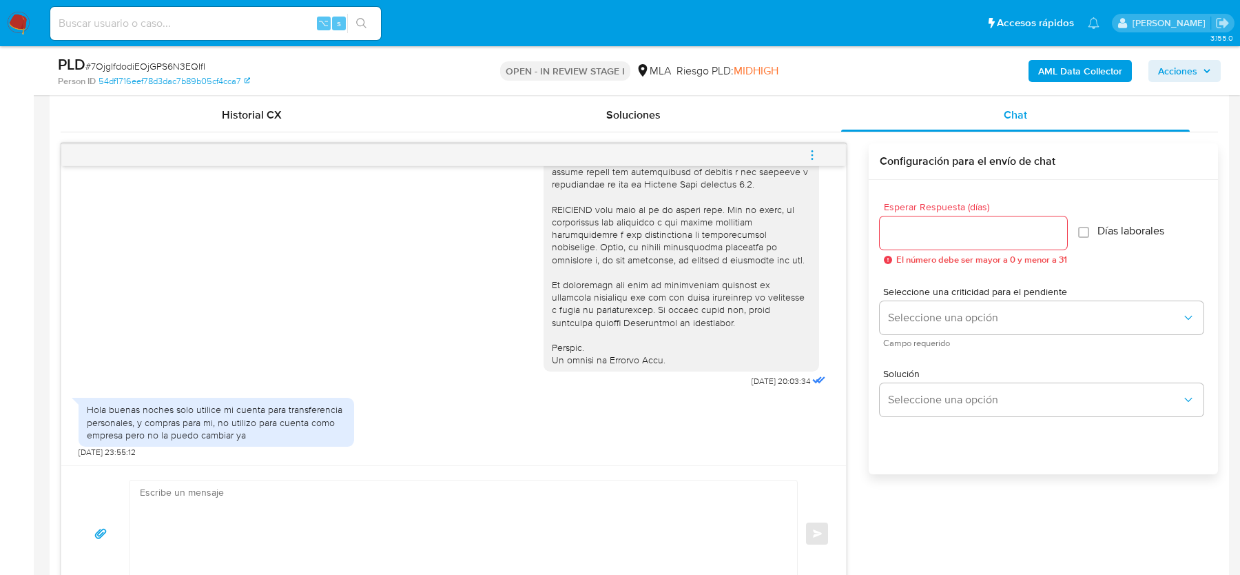
scroll to position [672, 0]
click at [257, 518] on textarea at bounding box center [460, 531] width 640 height 106
paste textarea "Hola, Muchas gracias por la respuesta. Al respecto, ¿podrías enviarnos lo sigui…"
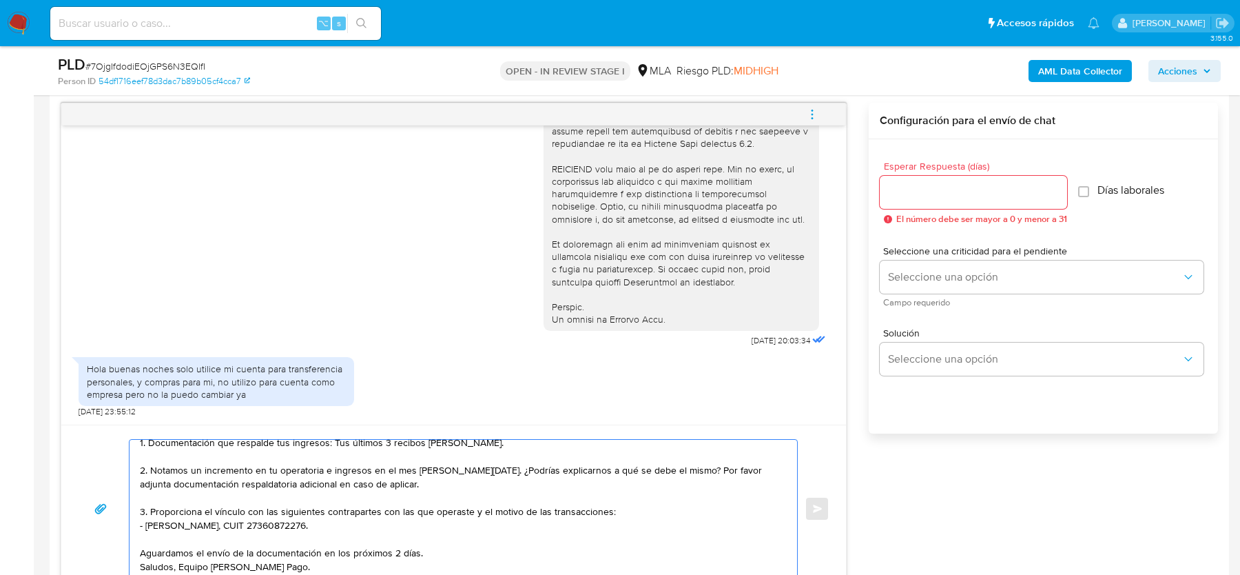
scroll to position [0, 0]
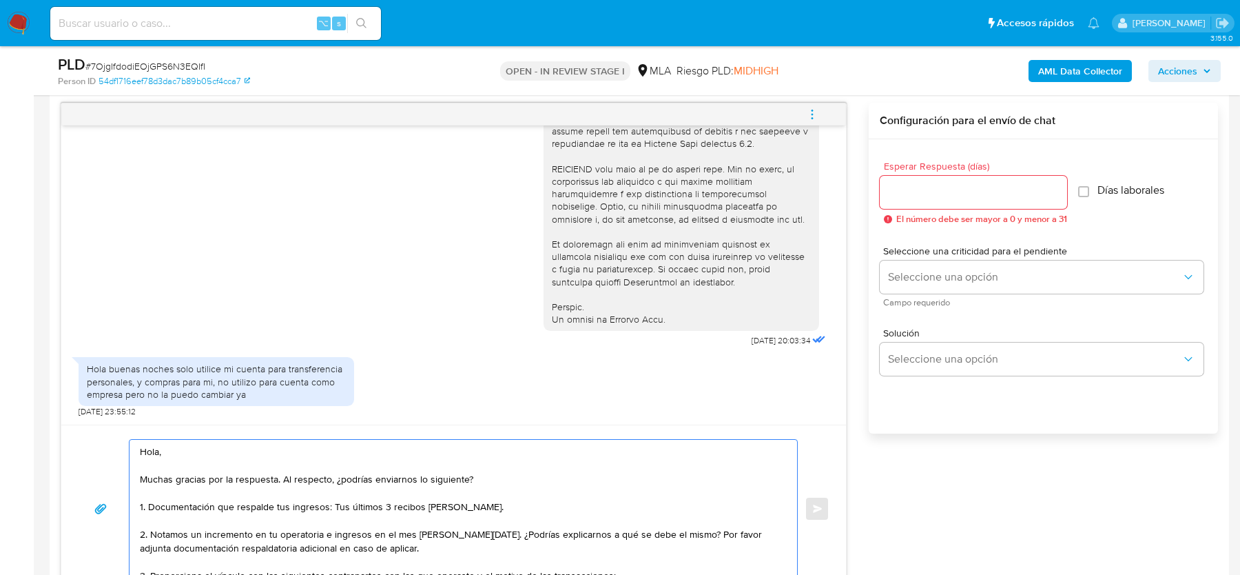
type textarea "Hola, Muchas gracias por la respuesta. Al respecto, ¿podrías enviarnos lo sigui…"
click at [927, 194] on input "Esperar Respuesta (días)" at bounding box center [973, 192] width 187 height 18
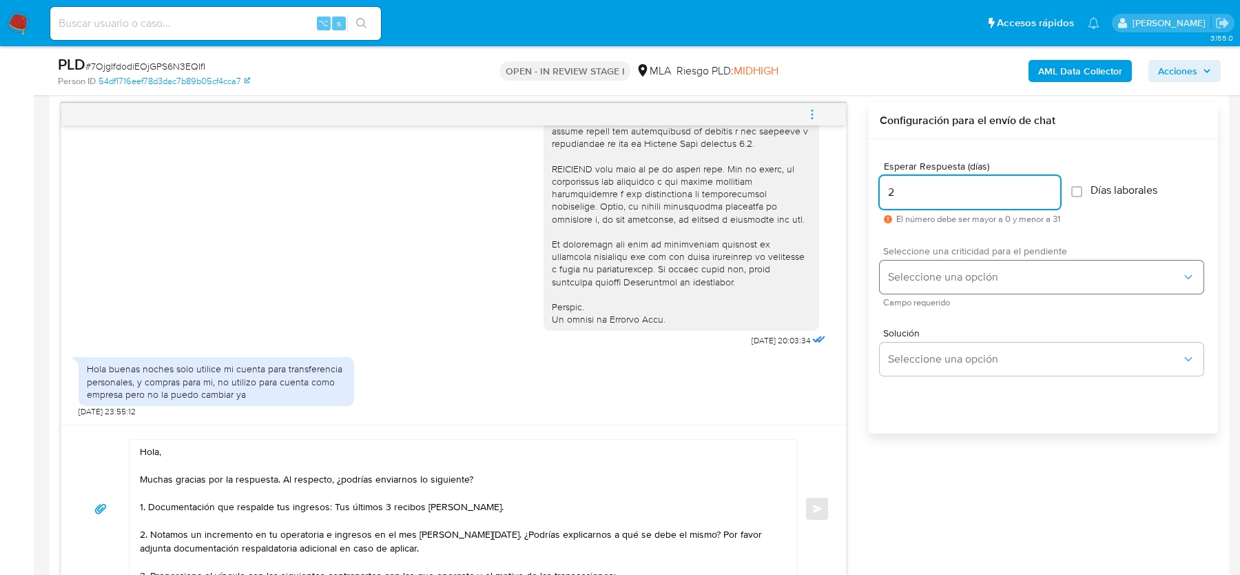
type input "2"
click at [893, 267] on button "Seleccione una opción" at bounding box center [1042, 276] width 324 height 33
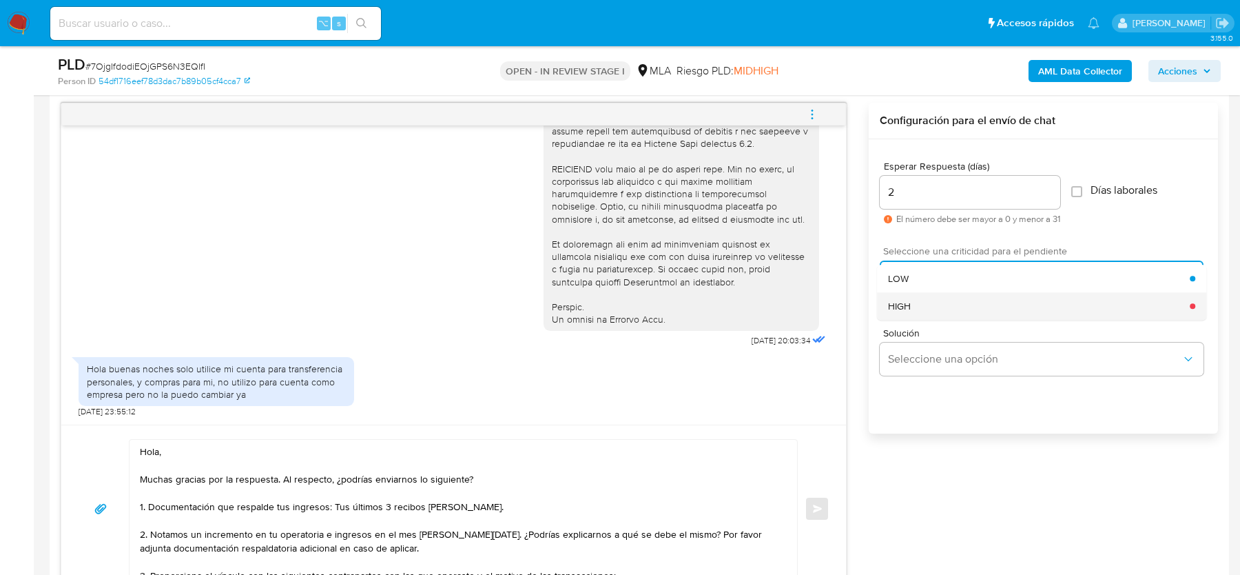
click at [901, 309] on span "HIGH" at bounding box center [899, 306] width 23 height 12
click at [820, 508] on span "Enviar" at bounding box center [818, 508] width 10 height 8
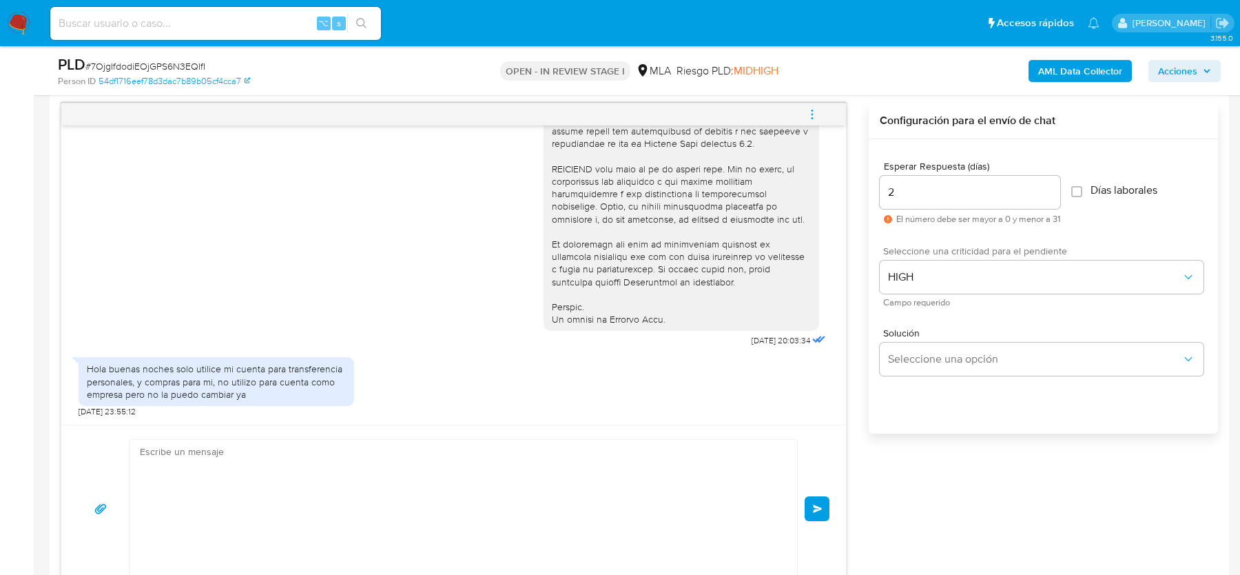
scroll to position [852, 0]
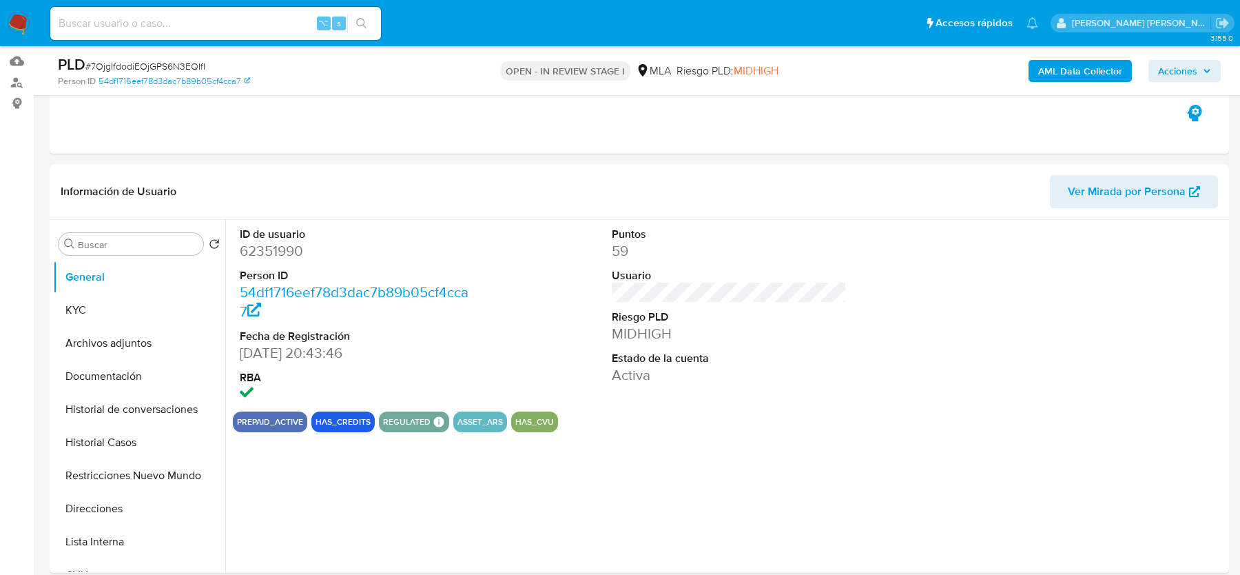
scroll to position [71, 0]
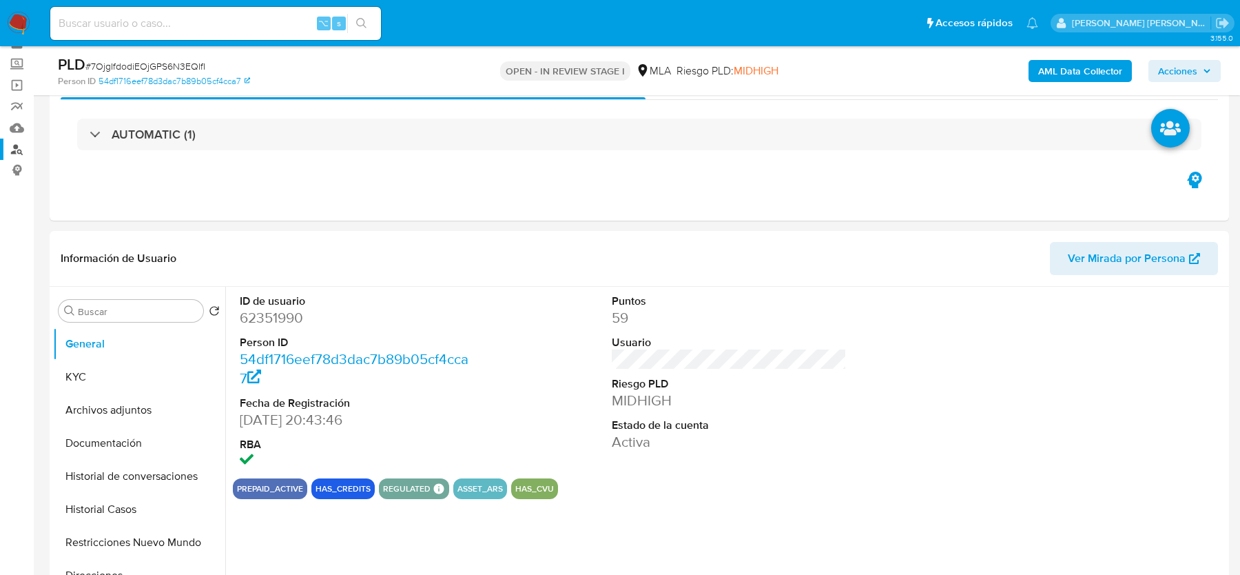
select select "10"
click at [18, 150] on link "Buscador de personas" at bounding box center [82, 149] width 164 height 21
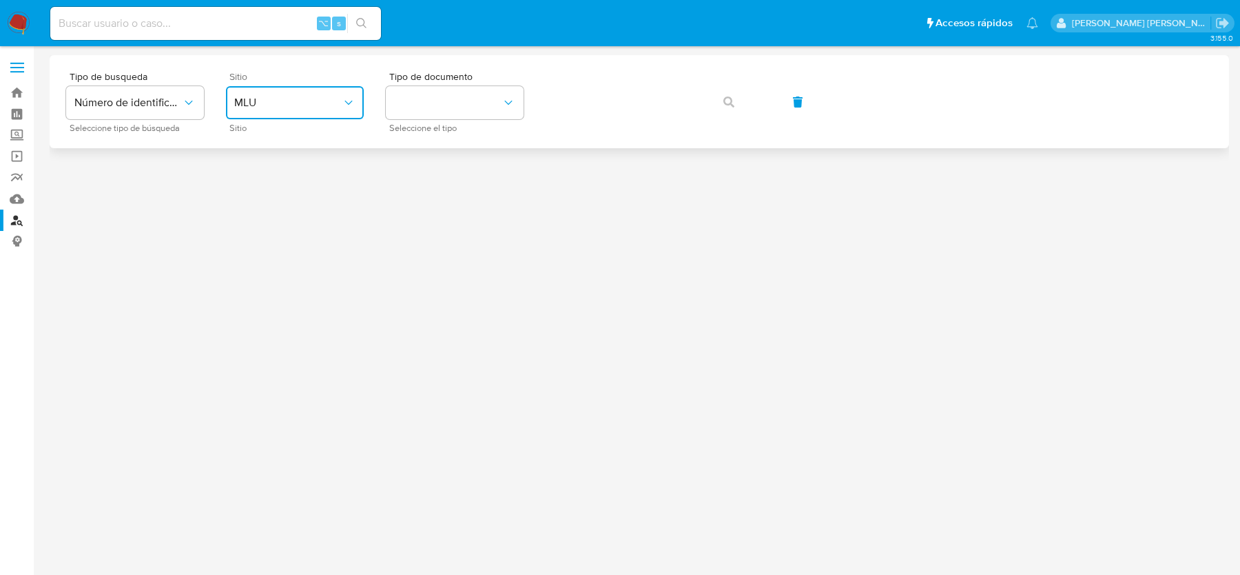
click at [322, 105] on span "MLU" at bounding box center [288, 103] width 108 height 14
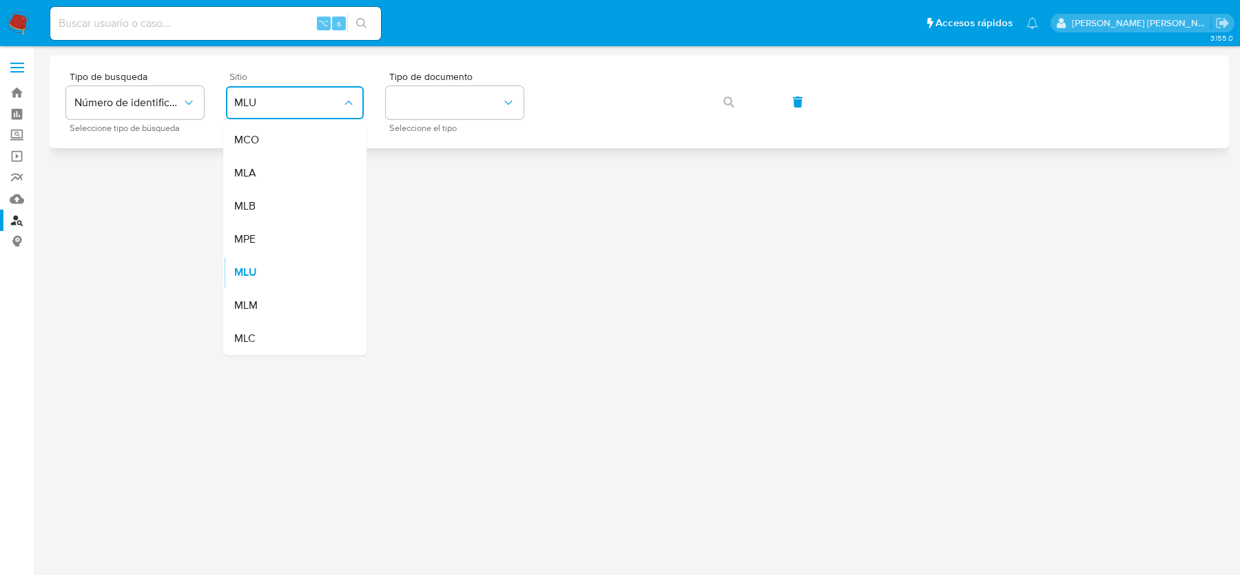
click at [320, 187] on div "MLA" at bounding box center [290, 172] width 113 height 33
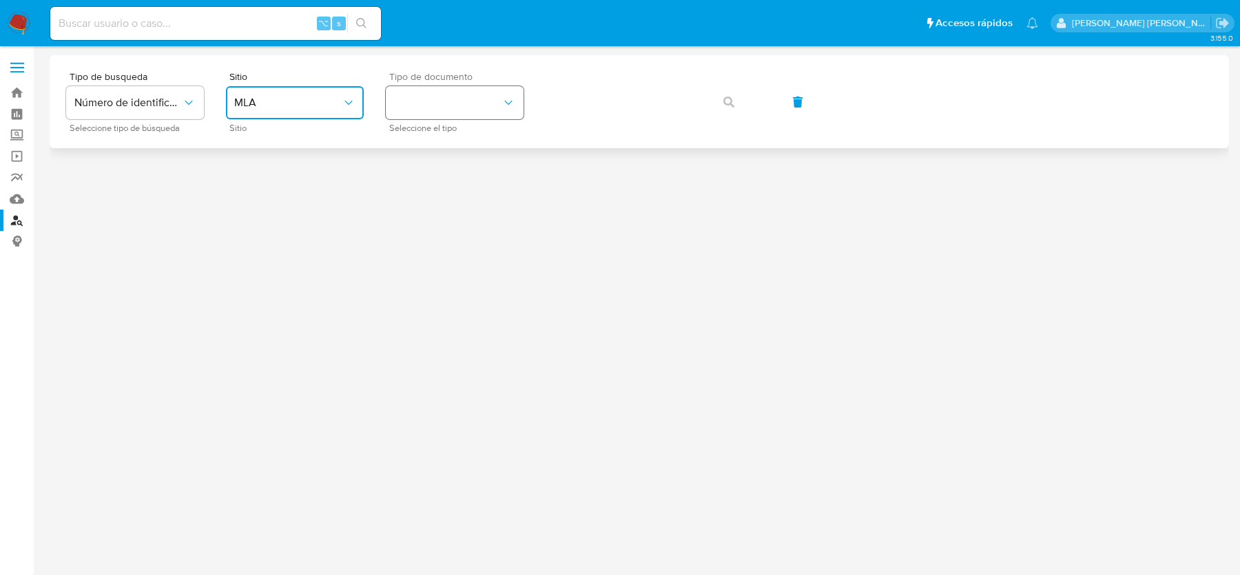
click at [438, 118] on button "identificationType" at bounding box center [455, 102] width 138 height 33
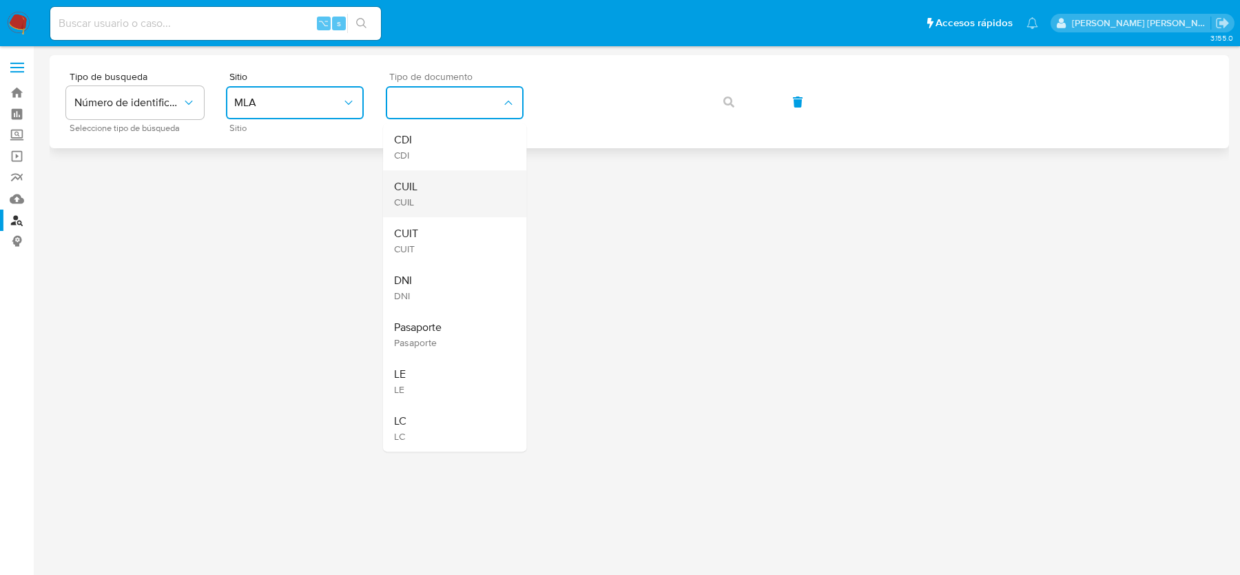
click at [438, 193] on div "CUIL CUIL" at bounding box center [450, 193] width 113 height 47
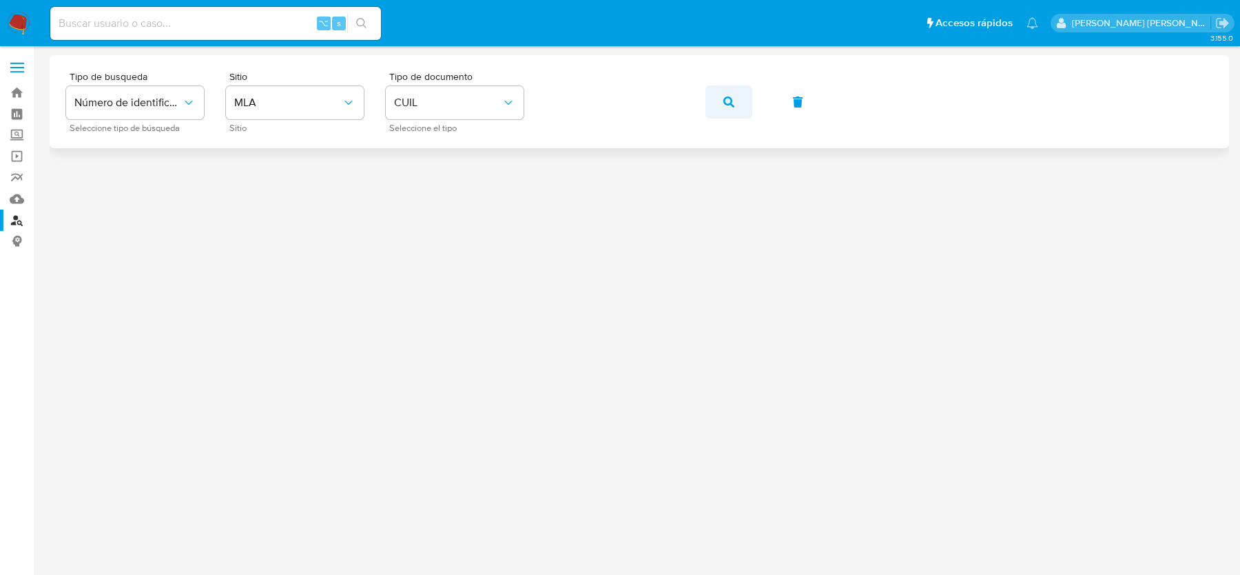
click at [737, 102] on button "button" at bounding box center [729, 101] width 47 height 33
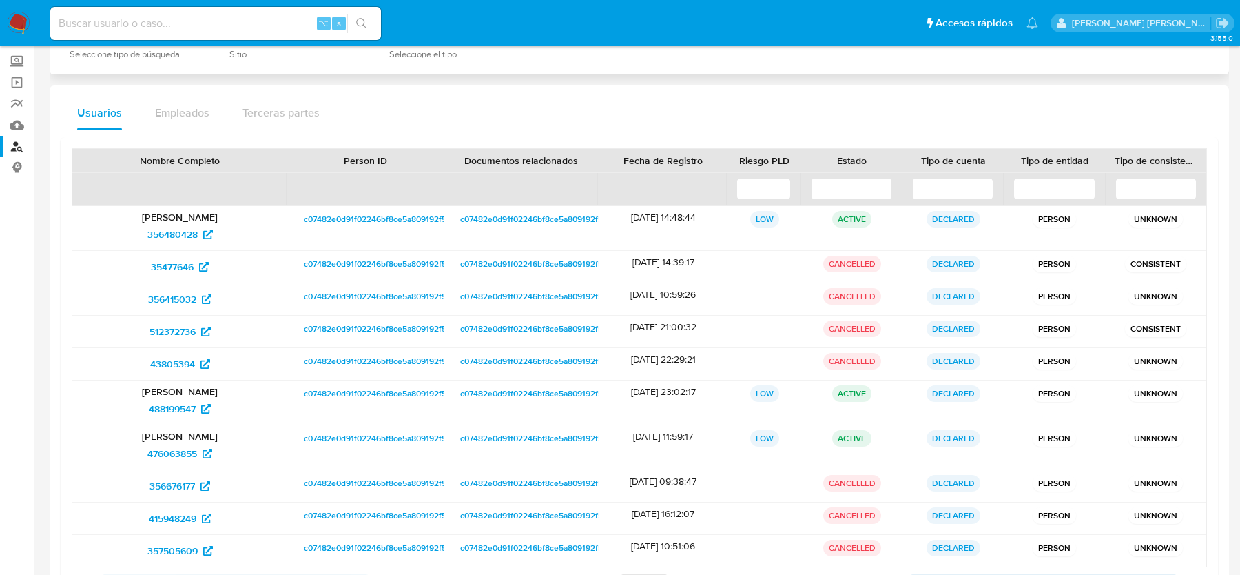
scroll to position [139, 0]
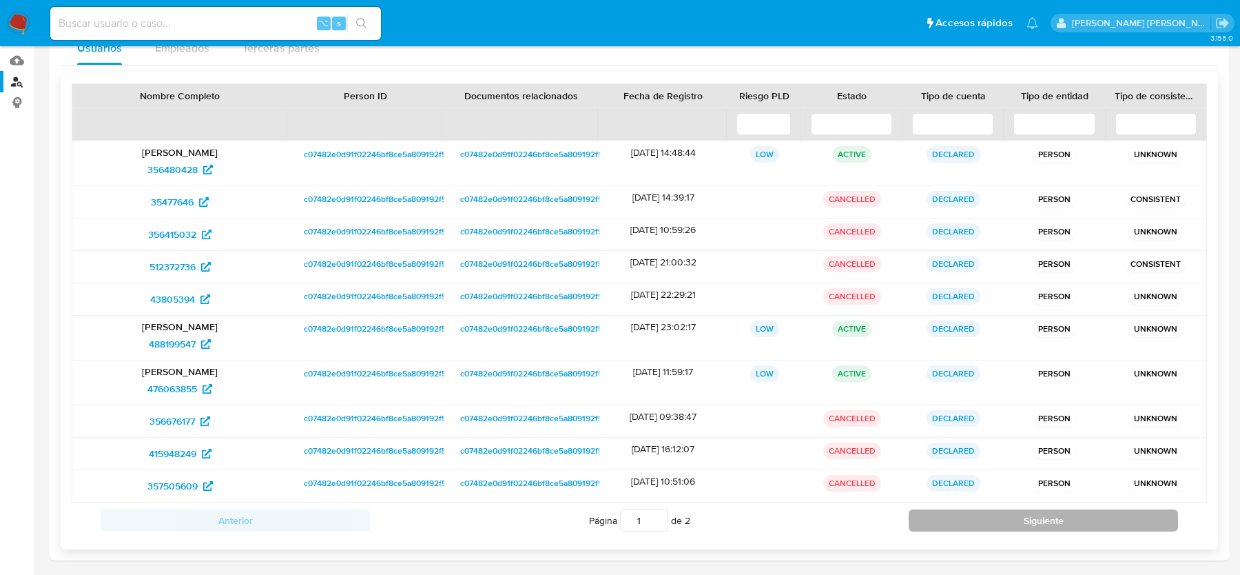
click at [970, 513] on button "Siguiente" at bounding box center [1043, 520] width 269 height 22
type input "2"
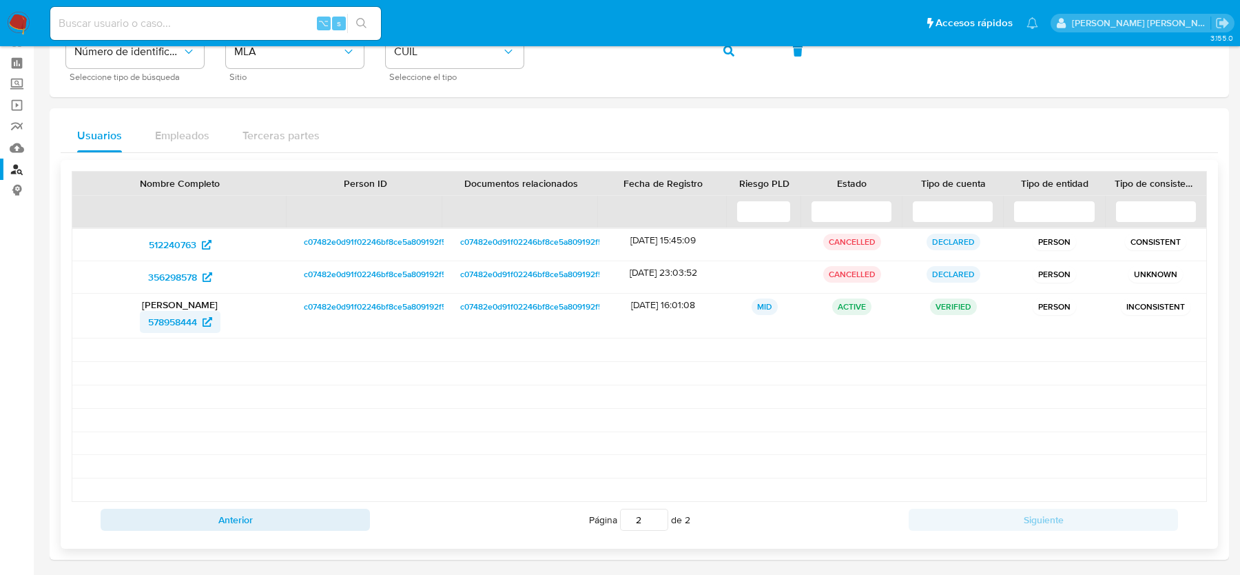
click at [192, 314] on span "578958444" at bounding box center [172, 322] width 49 height 22
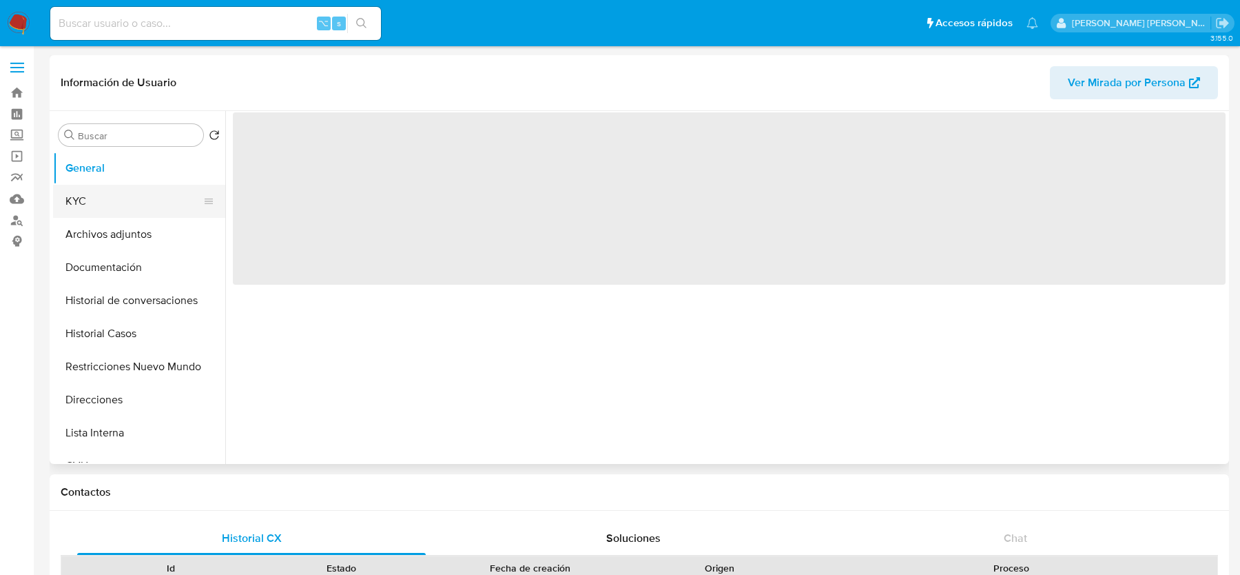
click at [146, 194] on button "KYC" at bounding box center [133, 201] width 161 height 33
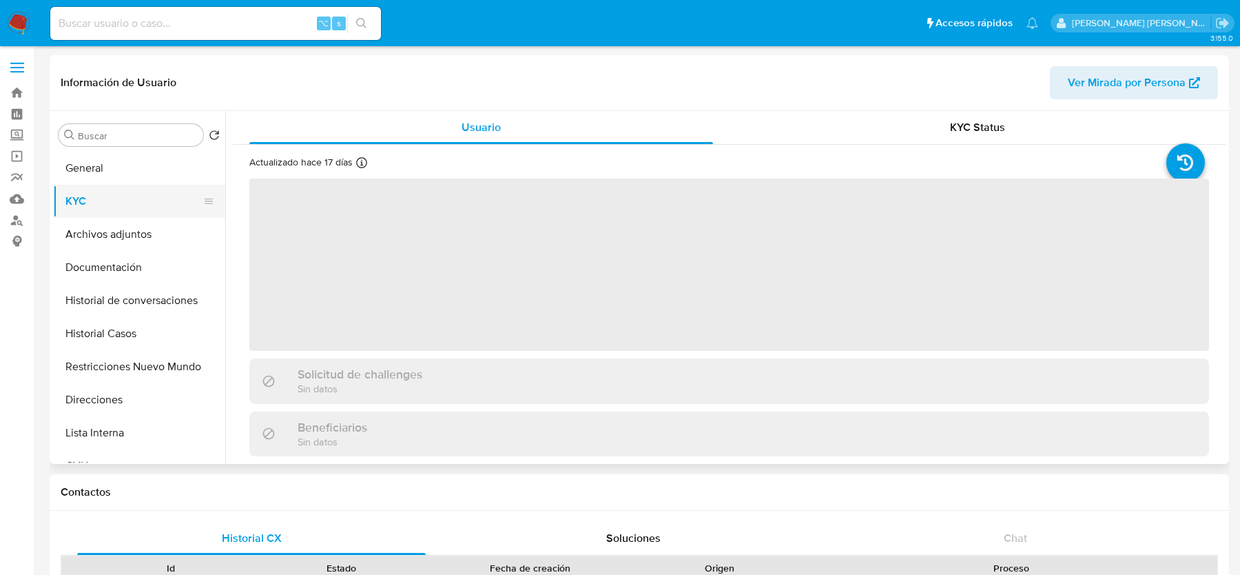
select select "10"
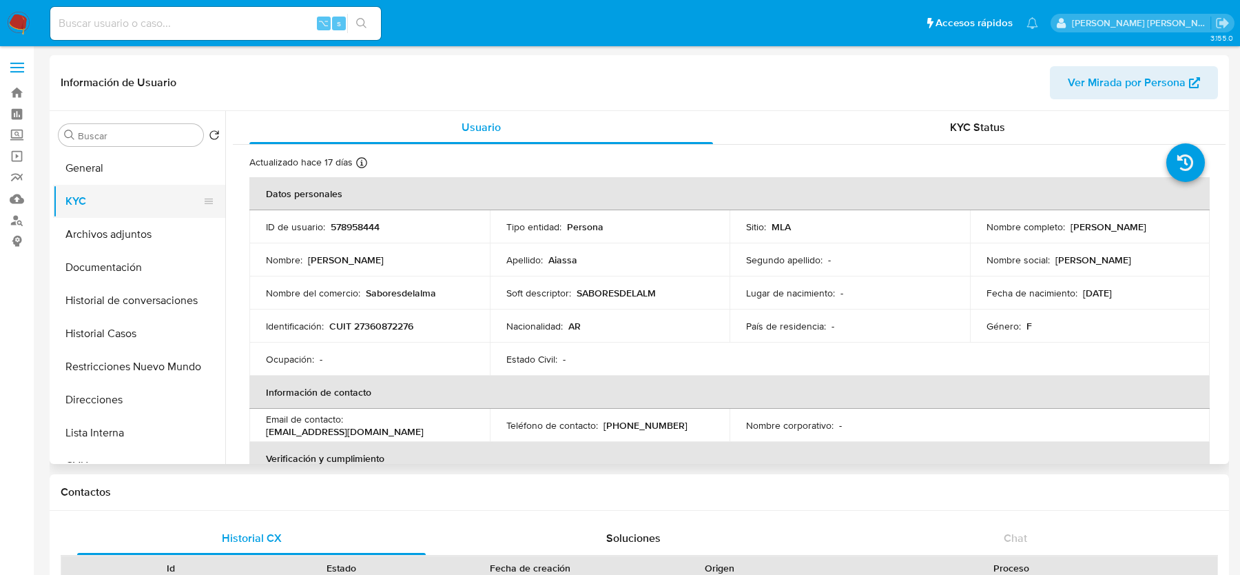
scroll to position [751, 0]
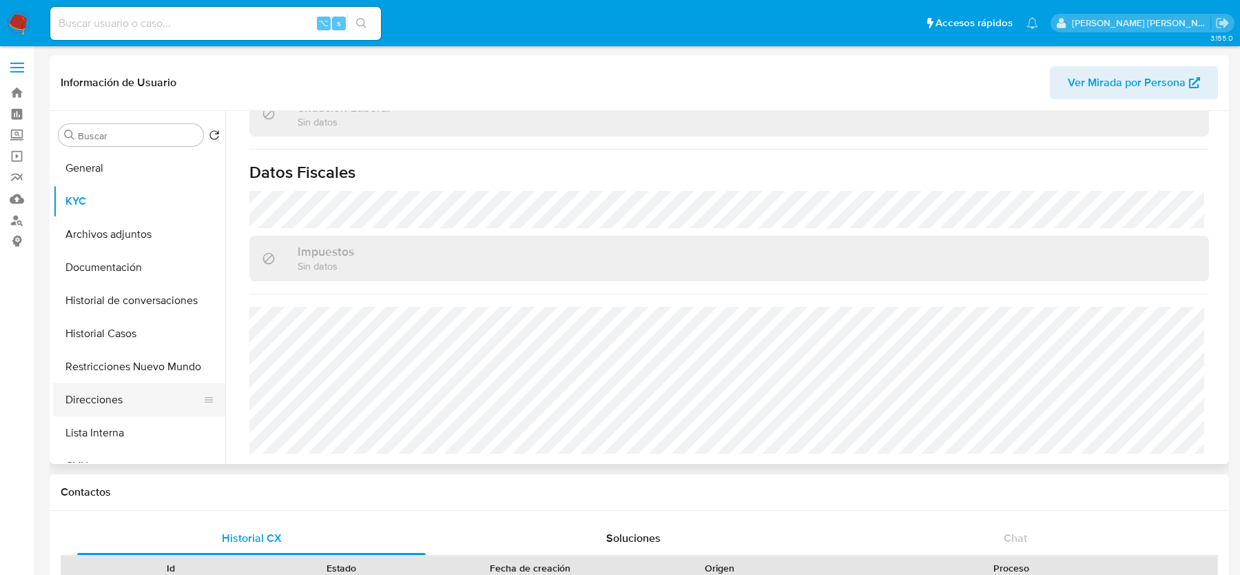
click at [103, 396] on button "Direcciones" at bounding box center [133, 399] width 161 height 33
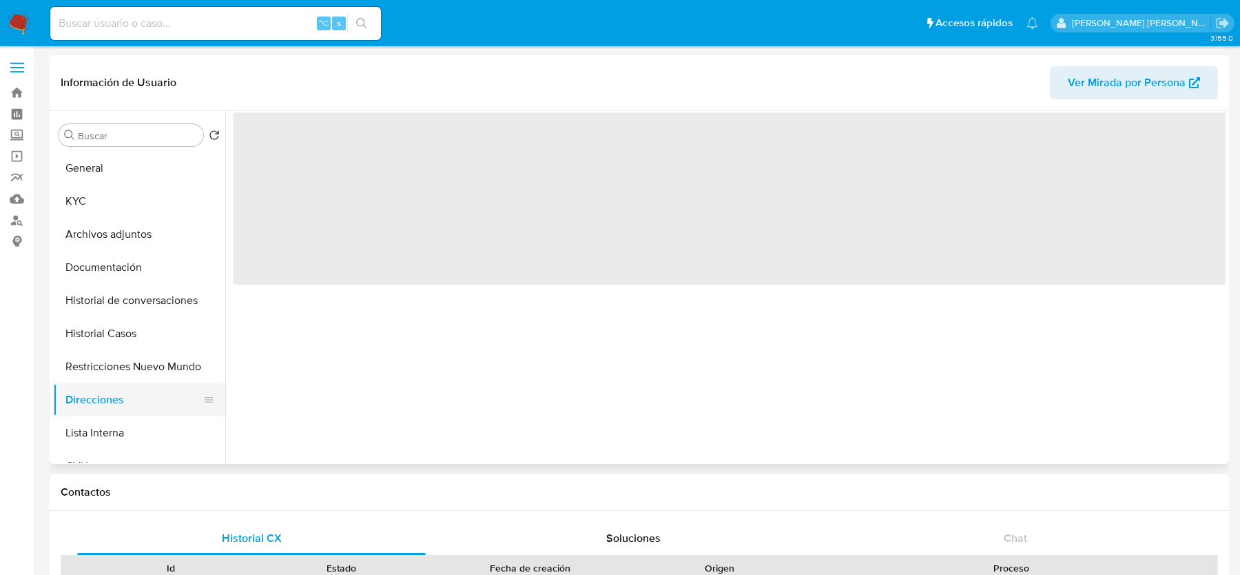
scroll to position [0, 0]
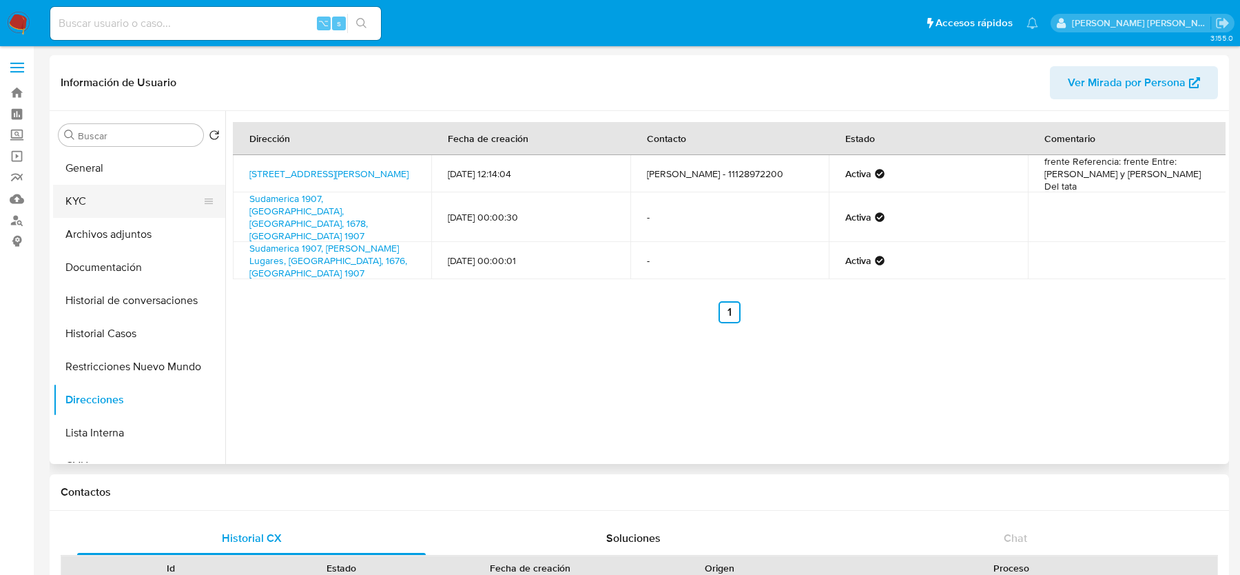
click at [131, 186] on button "KYC" at bounding box center [133, 201] width 161 height 33
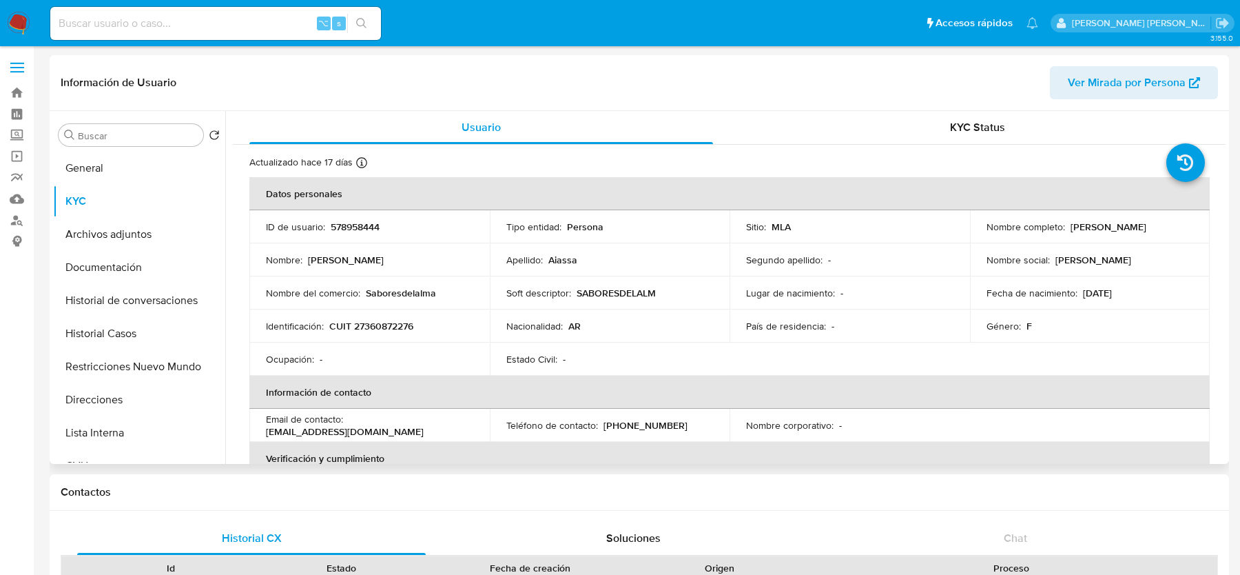
scroll to position [8, 0]
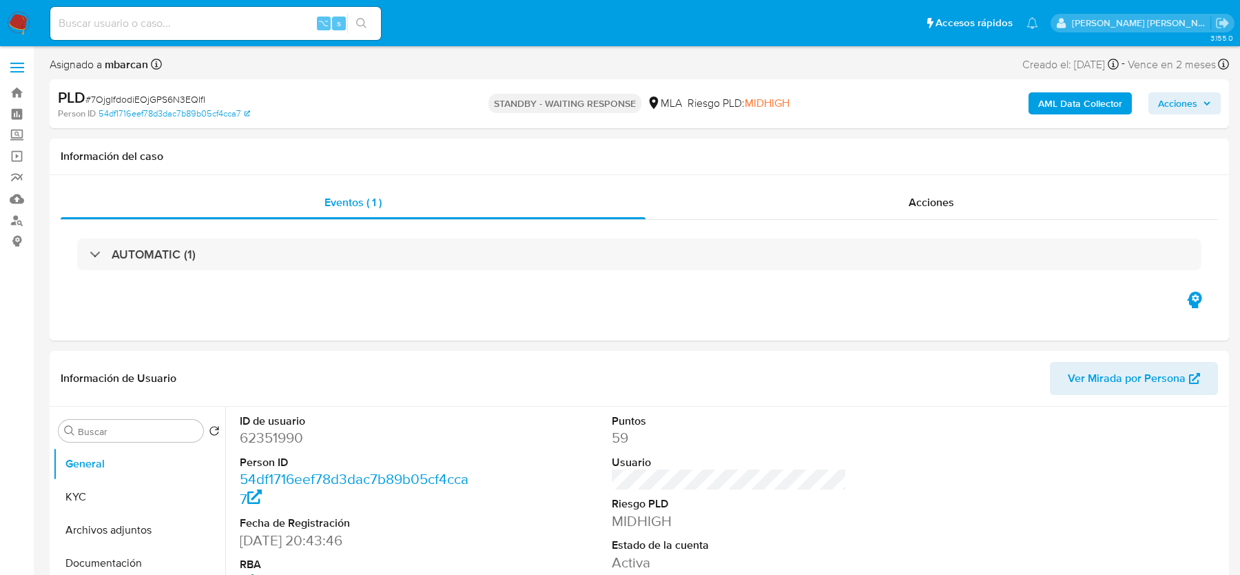
select select "10"
